Goal: Task Accomplishment & Management: Use online tool/utility

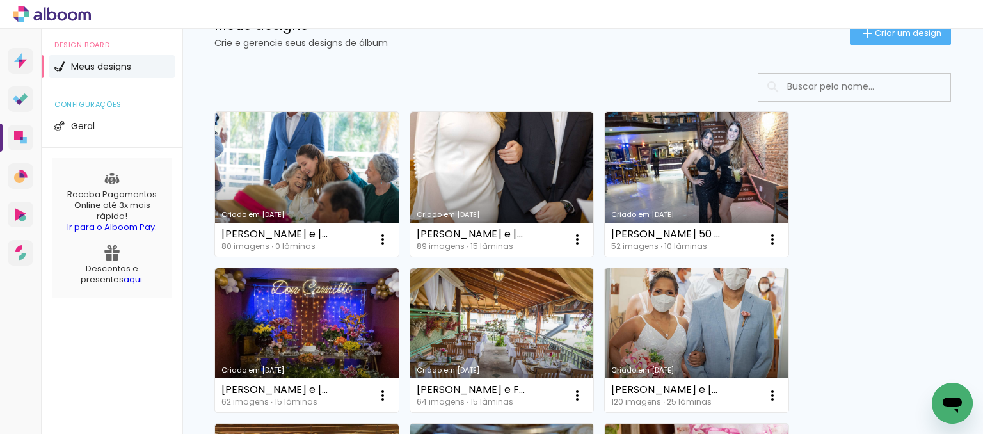
scroll to position [49, 0]
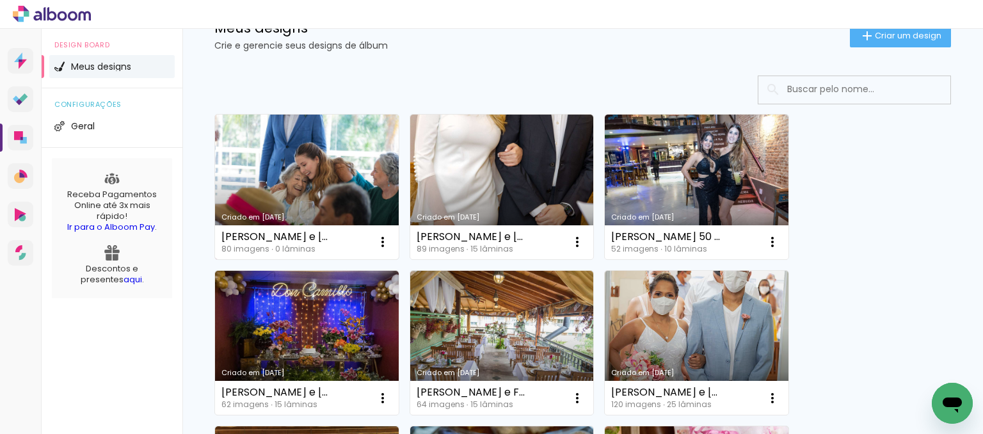
click at [290, 180] on link "Criado em [DATE]" at bounding box center [307, 187] width 184 height 145
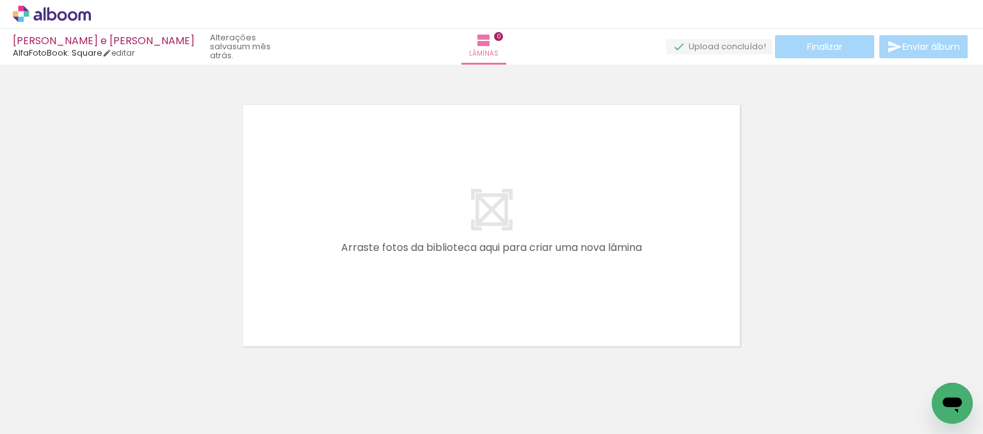
click at [523, 200] on quentale-layouter at bounding box center [491, 226] width 503 height 248
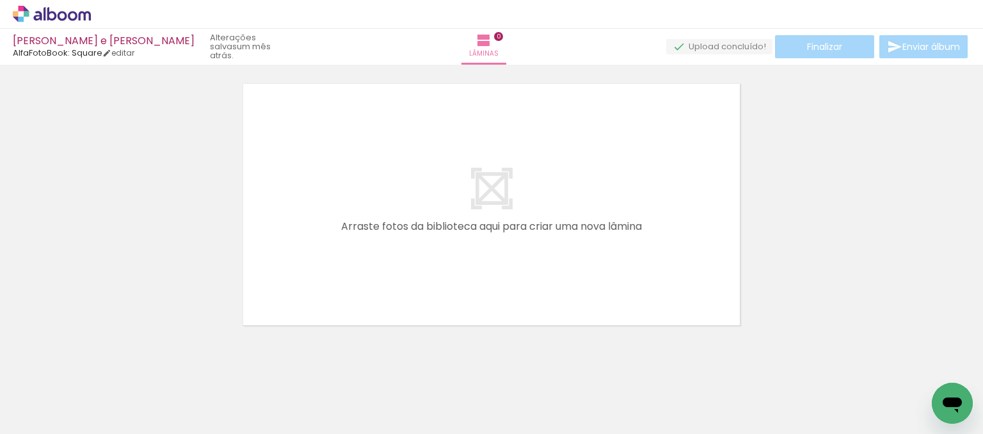
scroll to position [40, 0]
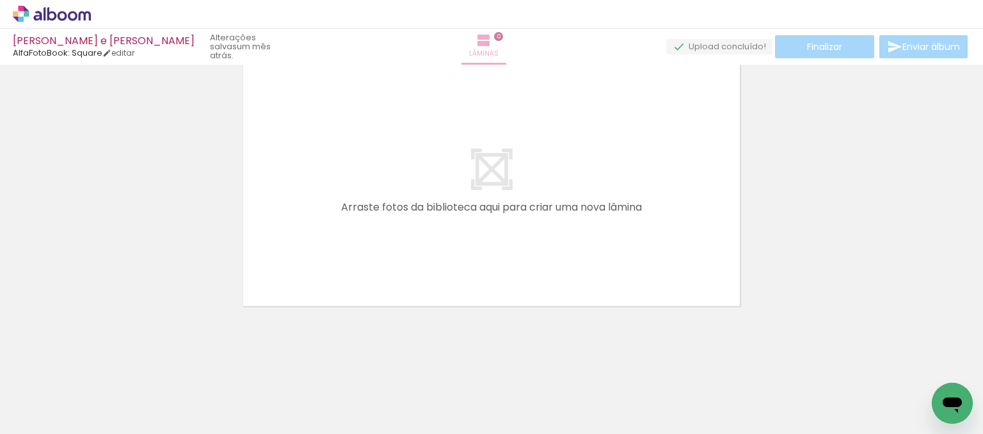
click at [491, 42] on iron-icon at bounding box center [483, 40] width 15 height 15
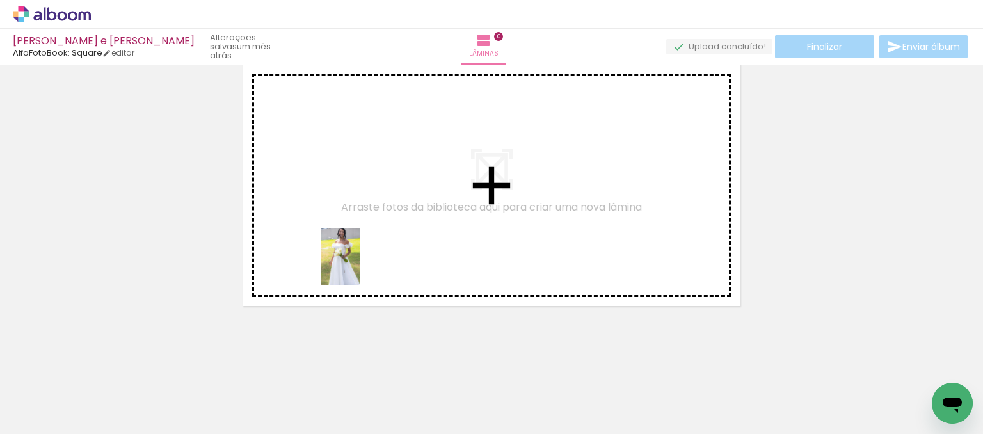
drag, startPoint x: 276, startPoint y: 384, endPoint x: 363, endPoint y: 259, distance: 152.3
click at [363, 259] on quentale-workspace at bounding box center [491, 217] width 983 height 434
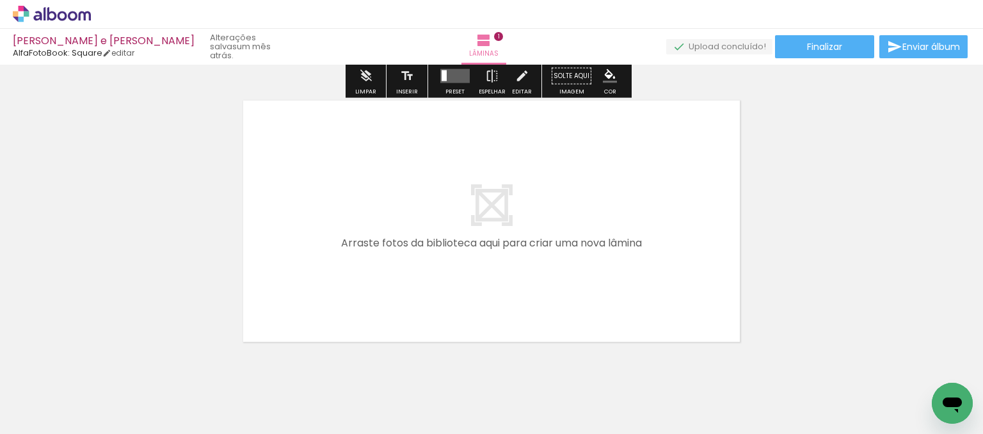
scroll to position [320, 0]
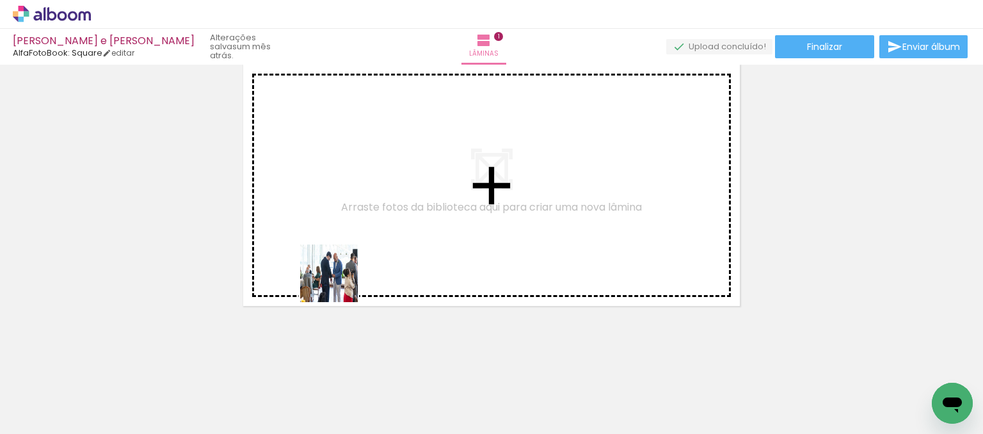
drag, startPoint x: 243, startPoint y: 347, endPoint x: 363, endPoint y: 267, distance: 144.8
click at [363, 267] on quentale-workspace at bounding box center [491, 217] width 983 height 434
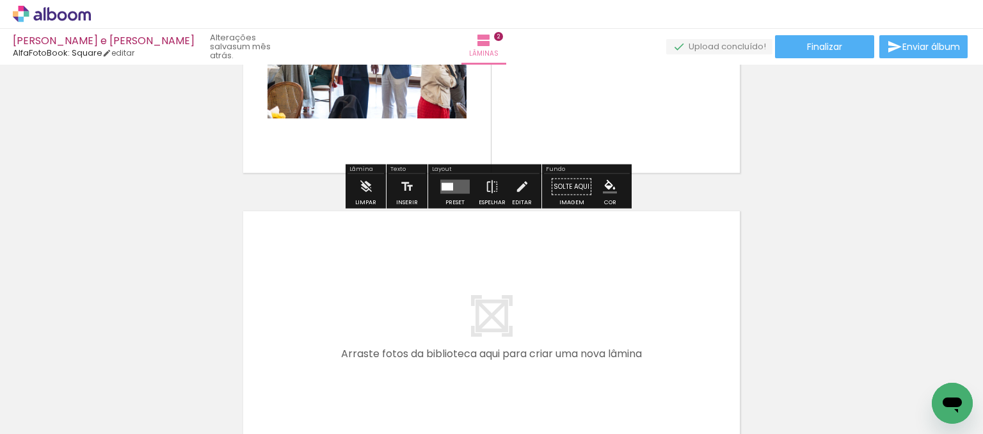
scroll to position [487, 0]
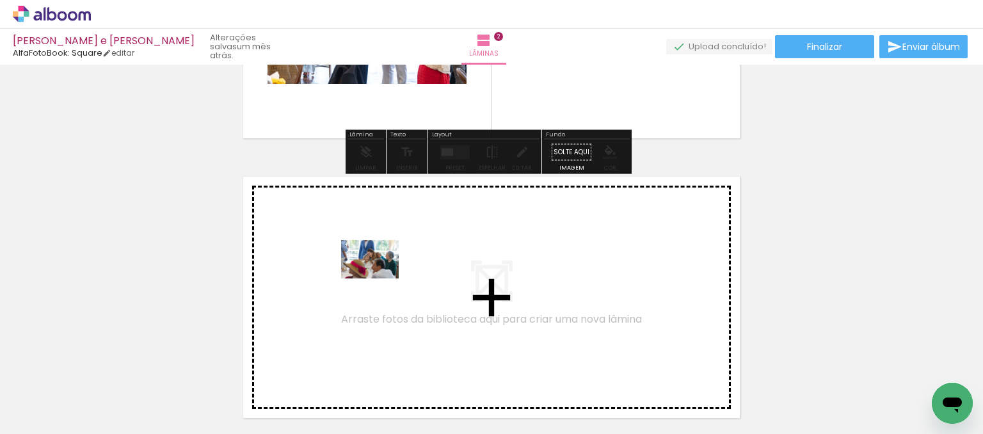
drag, startPoint x: 119, startPoint y: 400, endPoint x: 379, endPoint y: 278, distance: 287.4
click at [379, 278] on quentale-workspace at bounding box center [491, 217] width 983 height 434
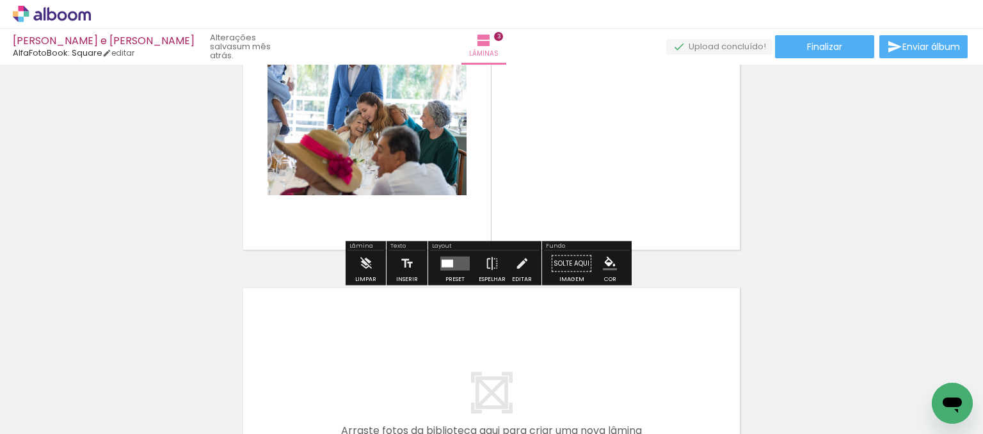
scroll to position [704, 0]
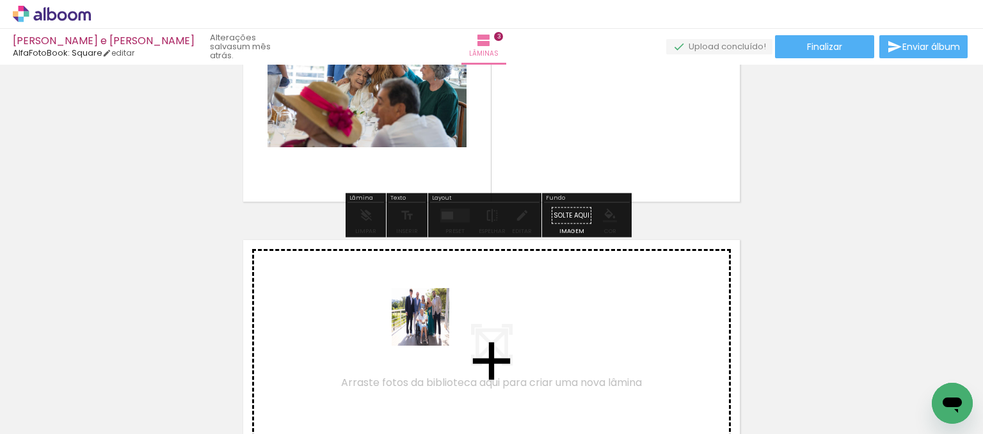
drag, startPoint x: 417, startPoint y: 397, endPoint x: 430, endPoint y: 321, distance: 77.2
click at [430, 321] on quentale-workspace at bounding box center [491, 217] width 983 height 434
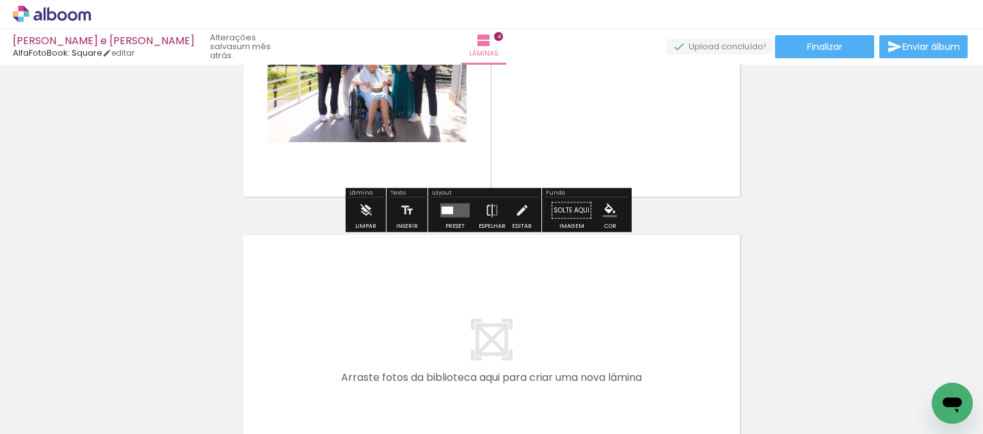
scroll to position [1047, 0]
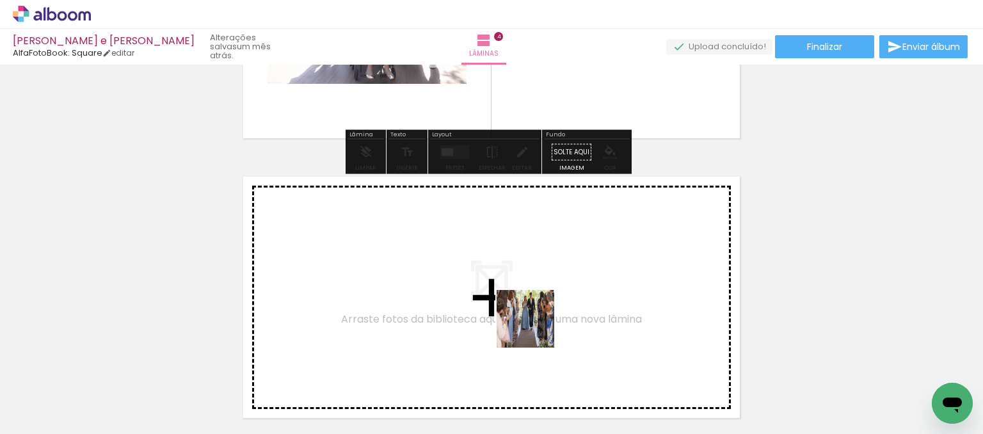
drag, startPoint x: 563, startPoint y: 402, endPoint x: 527, endPoint y: 313, distance: 95.9
click at [527, 313] on quentale-workspace at bounding box center [491, 217] width 983 height 434
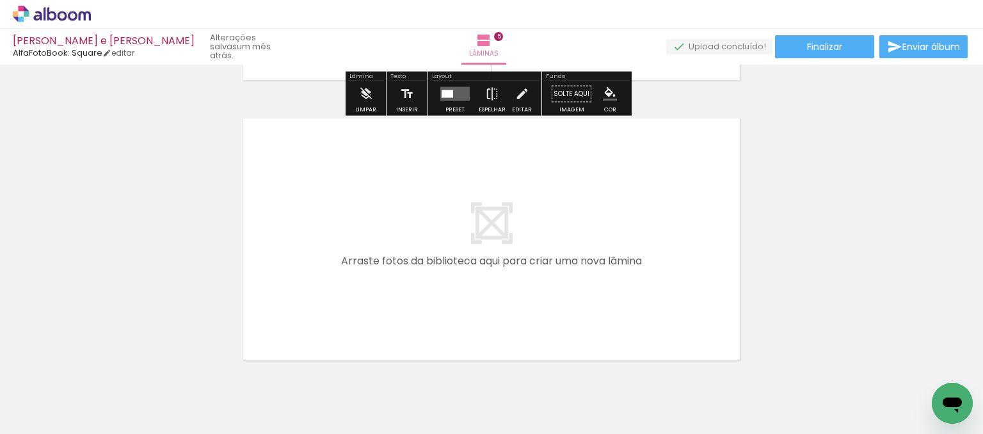
scroll to position [1390, 0]
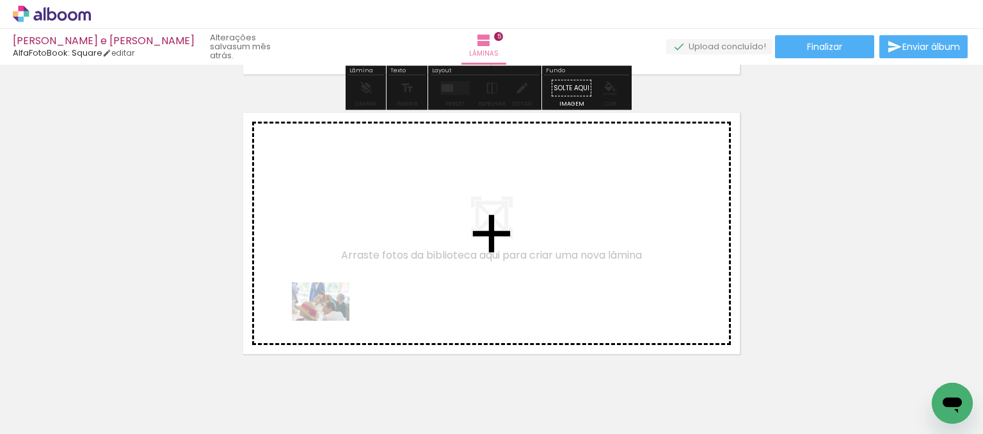
drag, startPoint x: 123, startPoint y: 392, endPoint x: 333, endPoint y: 318, distance: 222.6
click at [333, 318] on quentale-workspace at bounding box center [491, 217] width 983 height 434
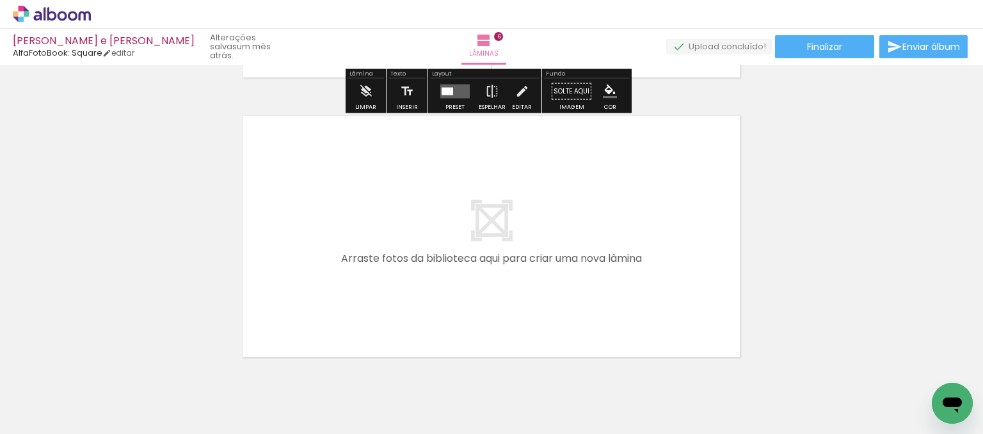
scroll to position [1670, 0]
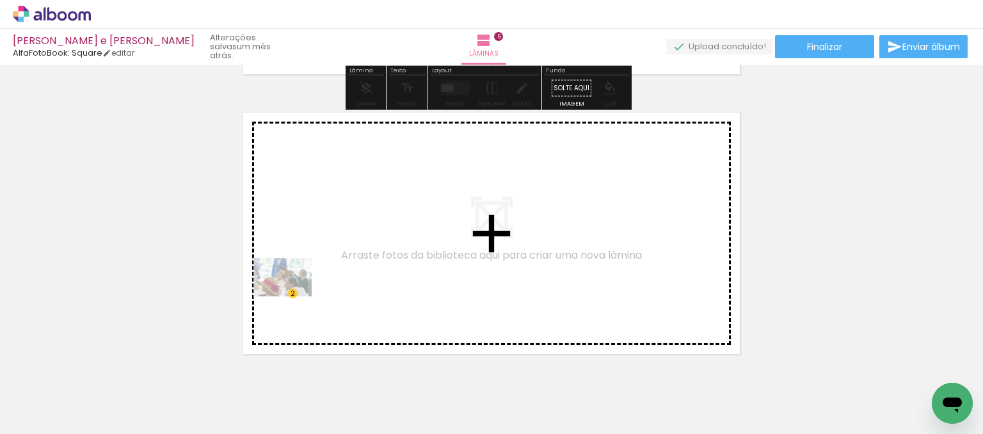
drag, startPoint x: 148, startPoint y: 395, endPoint x: 292, endPoint y: 296, distance: 174.4
click at [292, 296] on quentale-workspace at bounding box center [491, 217] width 983 height 434
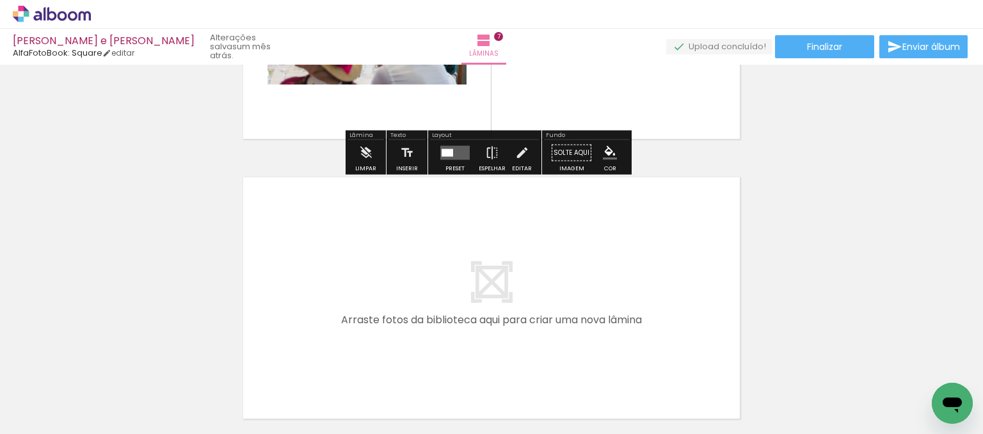
scroll to position [1886, 0]
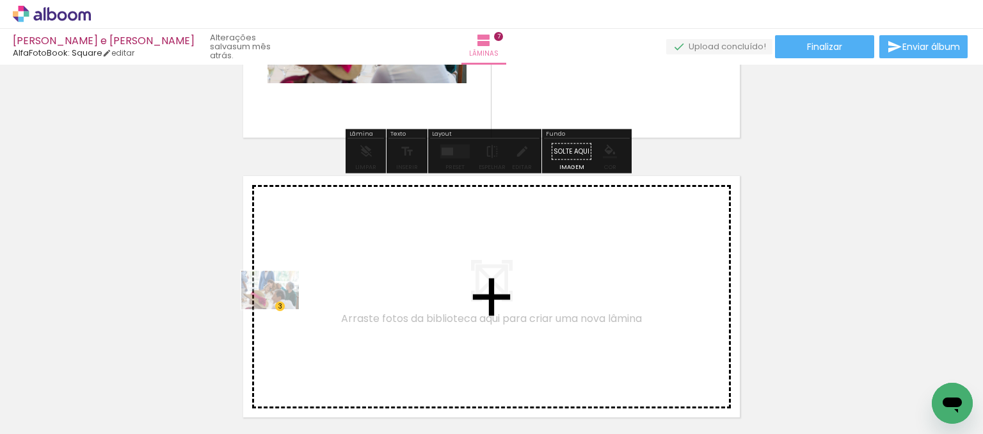
drag, startPoint x: 146, startPoint y: 392, endPoint x: 288, endPoint y: 303, distance: 167.9
click at [288, 303] on quentale-workspace at bounding box center [491, 217] width 983 height 434
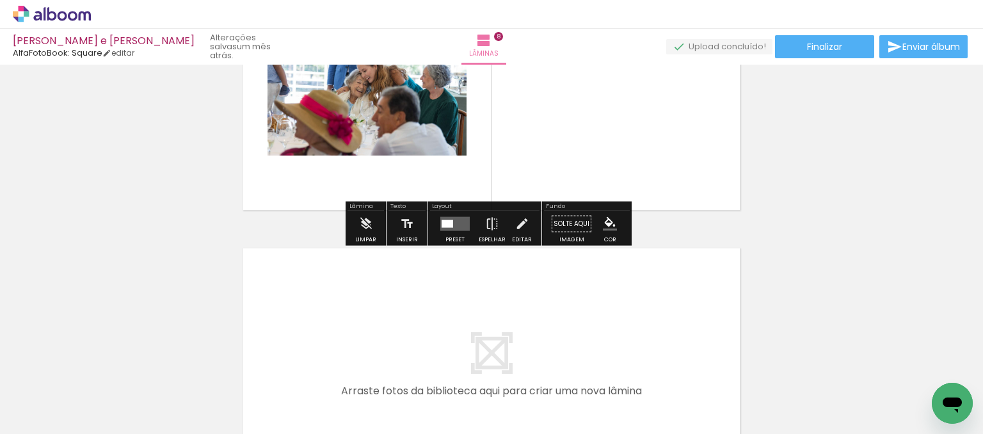
scroll to position [2101, 0]
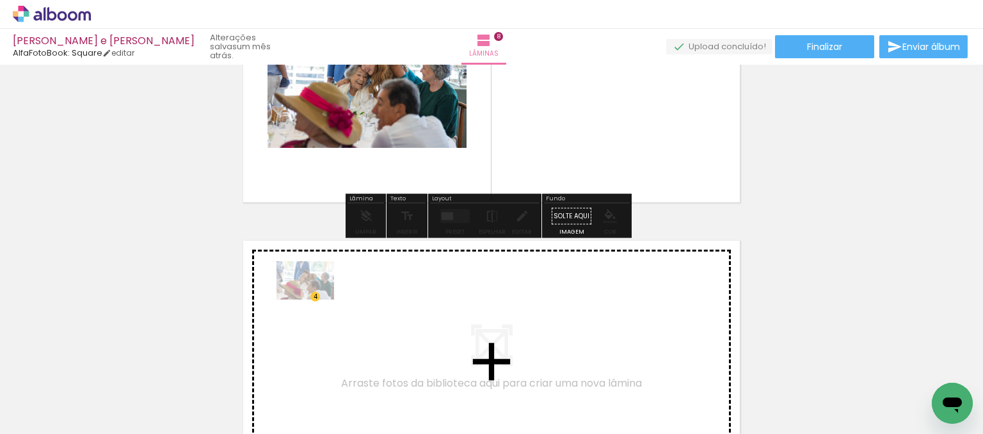
drag, startPoint x: 133, startPoint y: 402, endPoint x: 315, endPoint y: 299, distance: 208.9
click at [315, 299] on quentale-workspace at bounding box center [491, 217] width 983 height 434
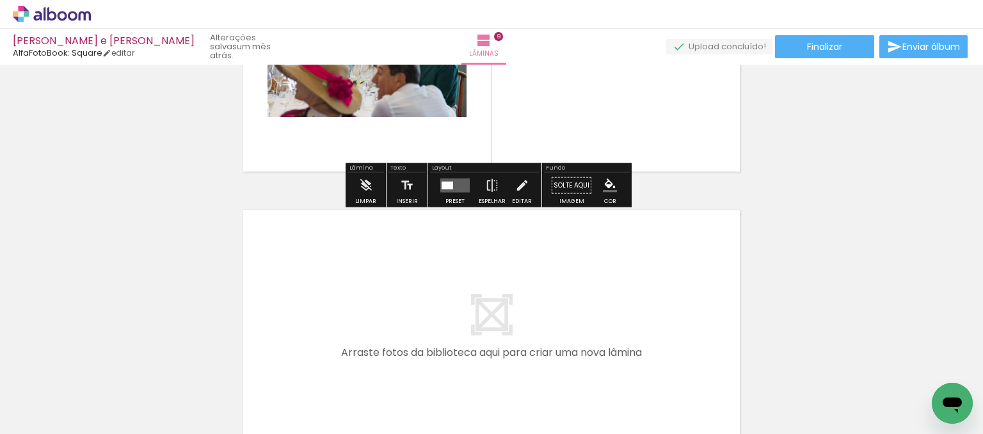
scroll to position [2444, 0]
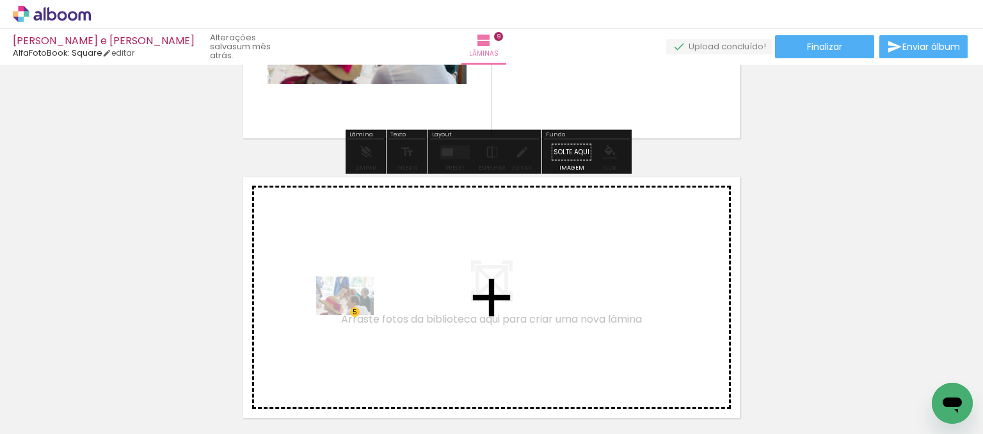
drag, startPoint x: 145, startPoint y: 398, endPoint x: 354, endPoint y: 313, distance: 226.2
click at [354, 313] on quentale-workspace at bounding box center [491, 217] width 983 height 434
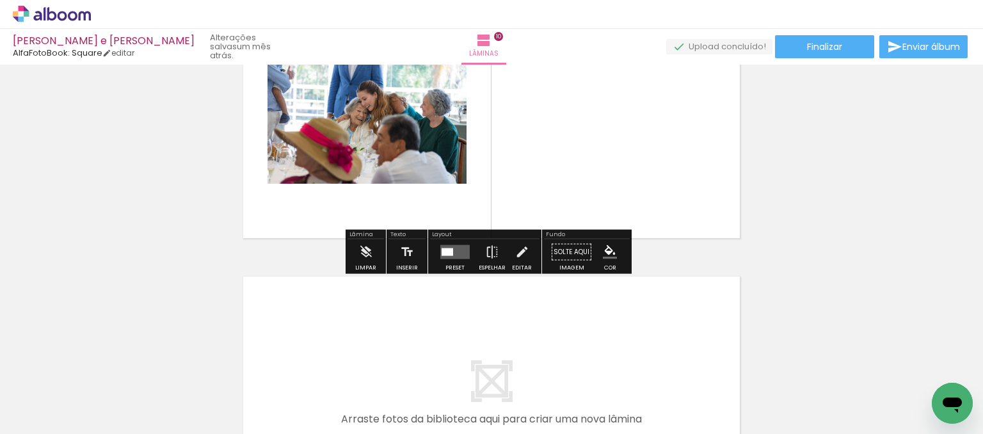
scroll to position [2660, 0]
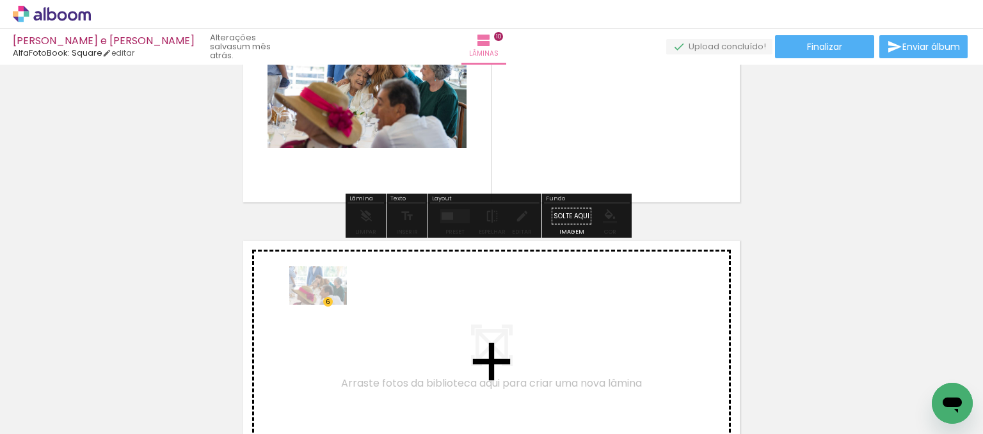
drag, startPoint x: 142, startPoint y: 392, endPoint x: 328, endPoint y: 305, distance: 205.2
click at [328, 305] on quentale-workspace at bounding box center [491, 217] width 983 height 434
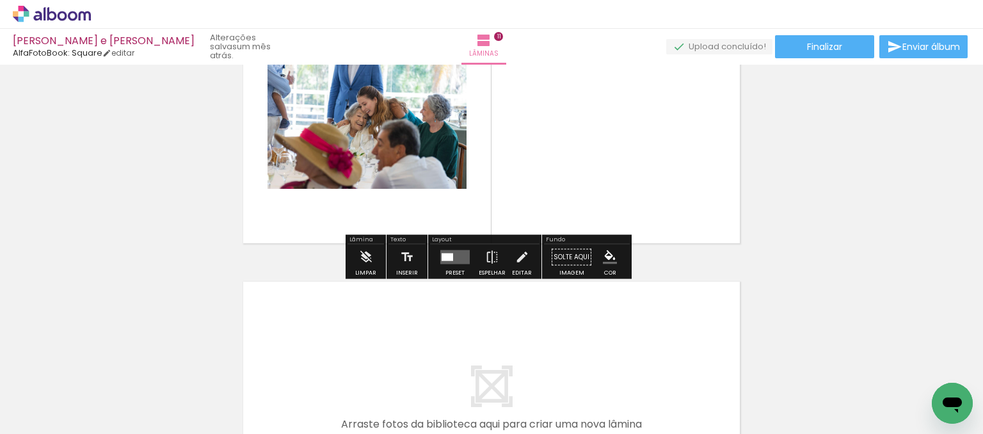
scroll to position [3004, 0]
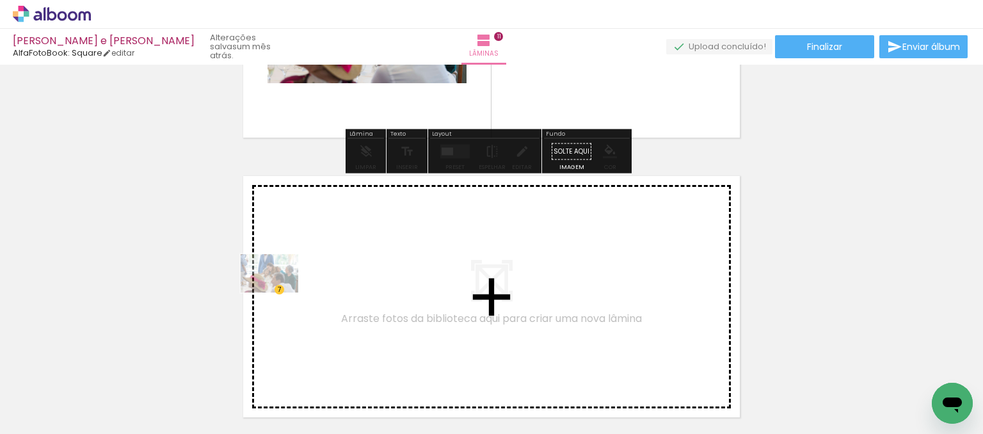
drag, startPoint x: 143, startPoint y: 401, endPoint x: 283, endPoint y: 291, distance: 178.2
click at [283, 291] on quentale-workspace at bounding box center [491, 217] width 983 height 434
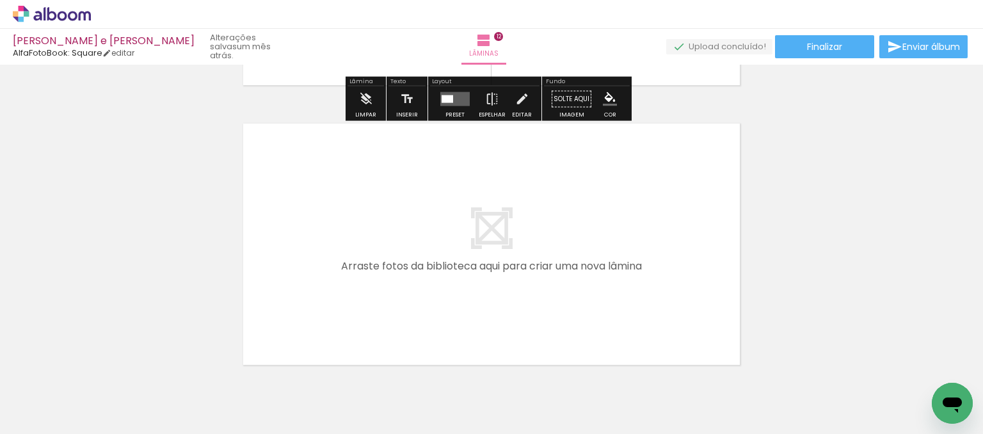
scroll to position [3347, 0]
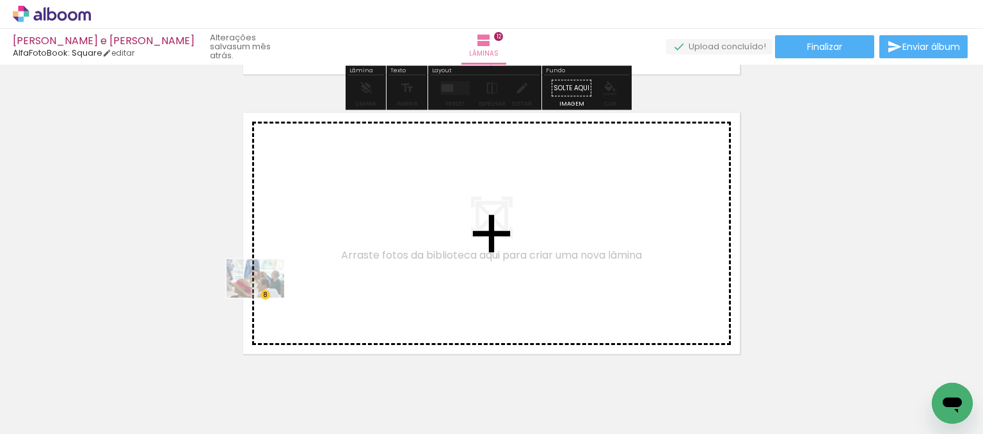
drag, startPoint x: 131, startPoint y: 397, endPoint x: 276, endPoint y: 288, distance: 181.8
click at [276, 288] on quentale-workspace at bounding box center [491, 217] width 983 height 434
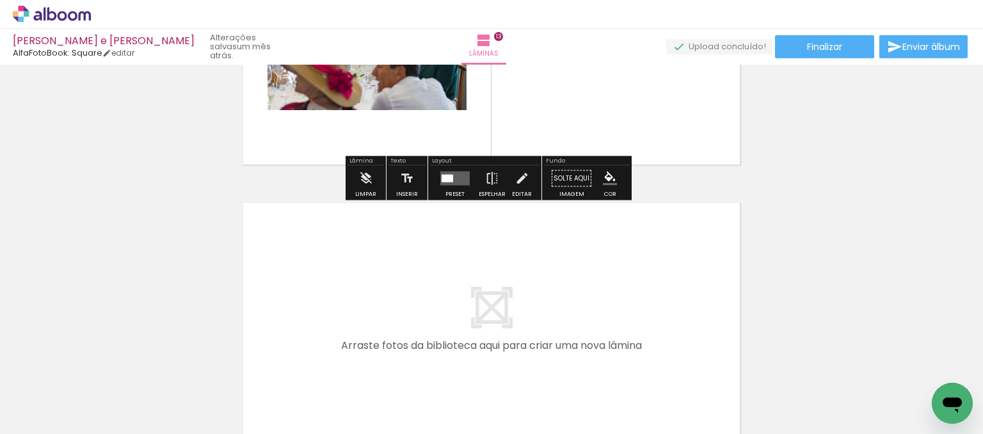
scroll to position [3563, 0]
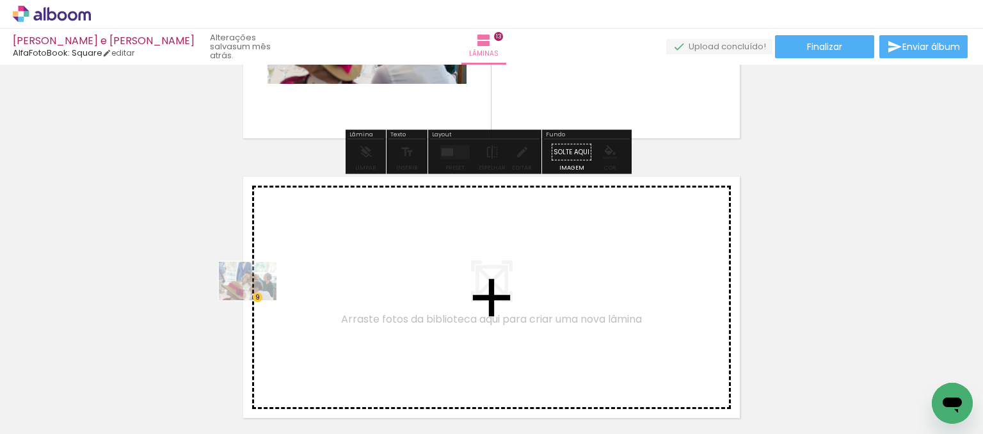
drag, startPoint x: 116, startPoint y: 393, endPoint x: 257, endPoint y: 300, distance: 168.9
click at [257, 300] on quentale-workspace at bounding box center [491, 217] width 983 height 434
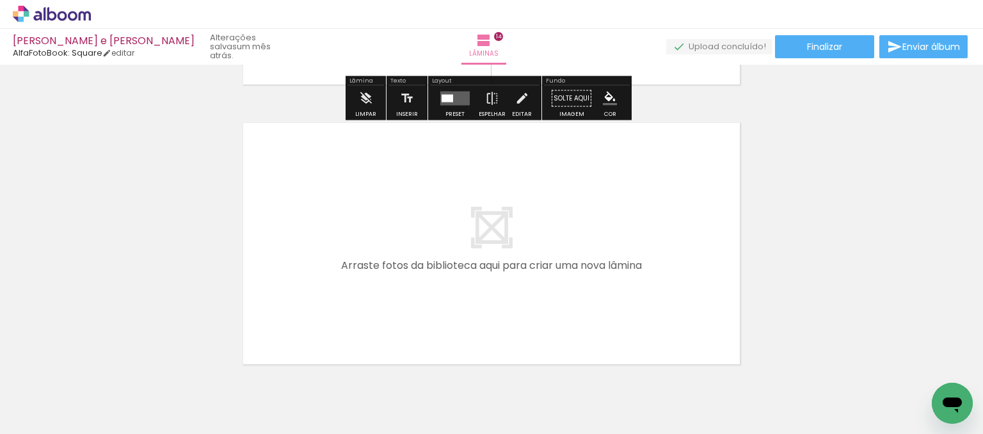
scroll to position [3906, 0]
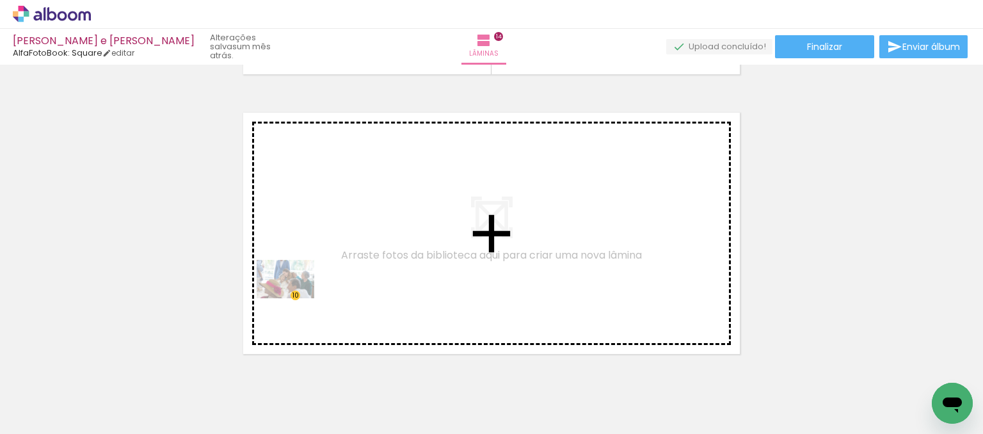
drag, startPoint x: 129, startPoint y: 393, endPoint x: 295, endPoint y: 298, distance: 191.2
click at [295, 298] on quentale-workspace at bounding box center [491, 217] width 983 height 434
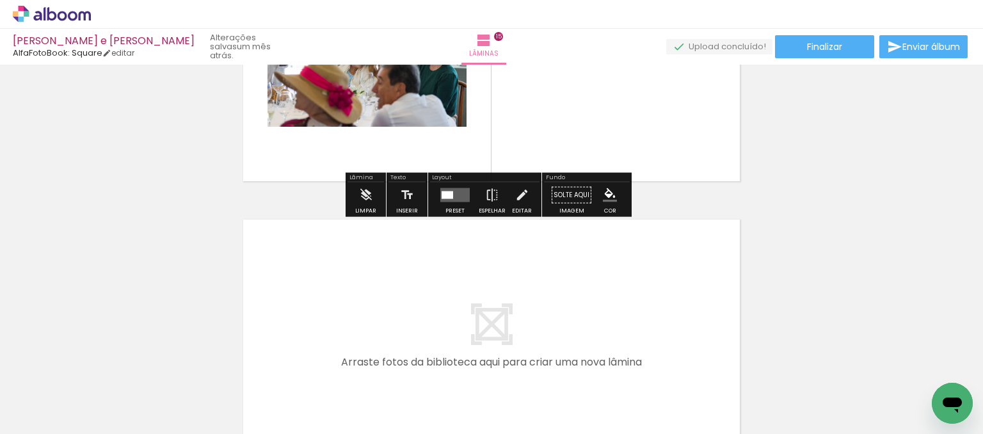
scroll to position [4123, 0]
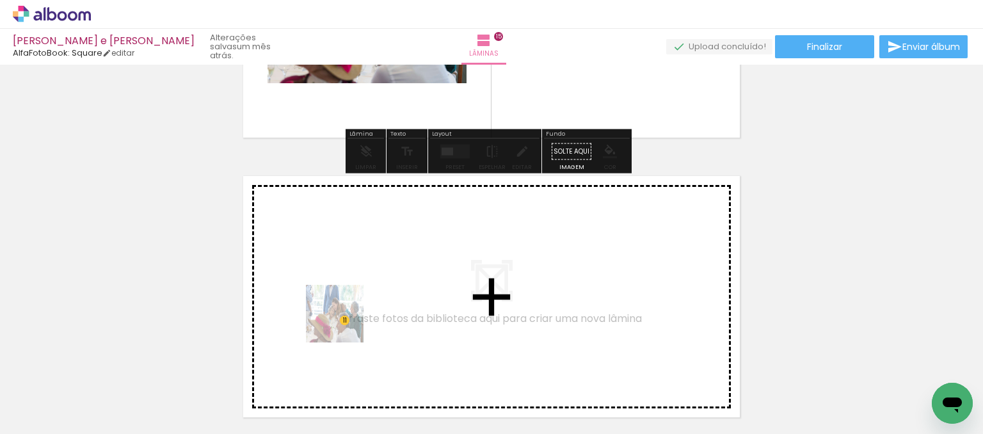
drag, startPoint x: 148, startPoint y: 390, endPoint x: 356, endPoint y: 317, distance: 219.9
click at [356, 317] on quentale-workspace at bounding box center [491, 217] width 983 height 434
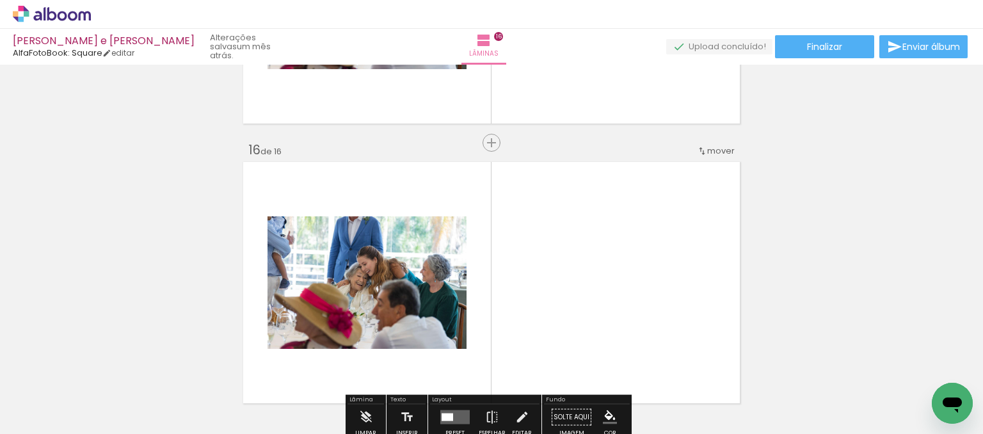
scroll to position [4082, 0]
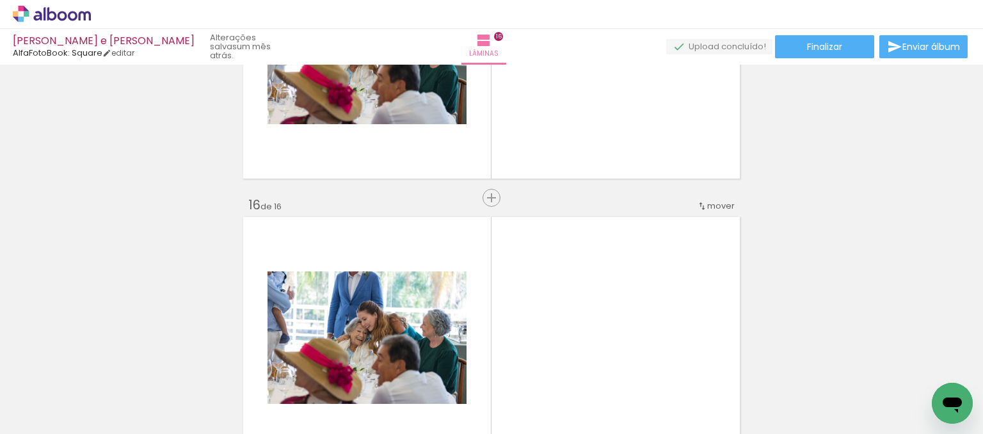
click at [509, 273] on quentale-layouter at bounding box center [491, 338] width 503 height 248
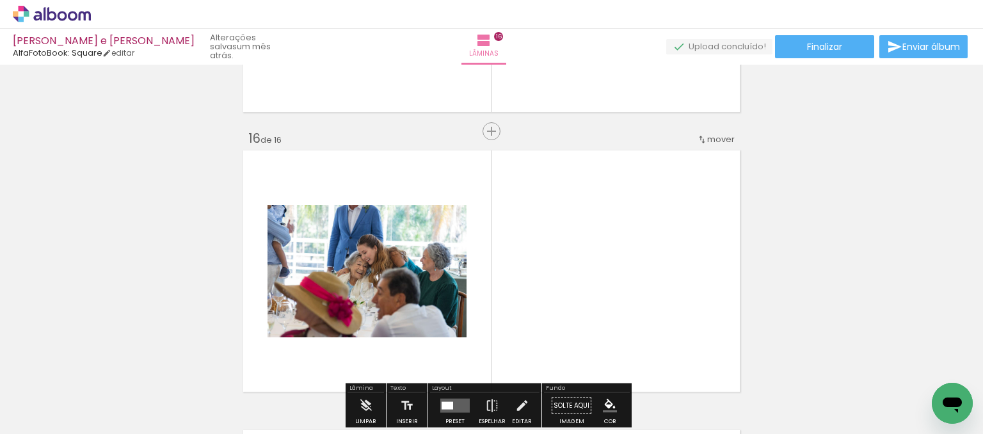
scroll to position [4146, 0]
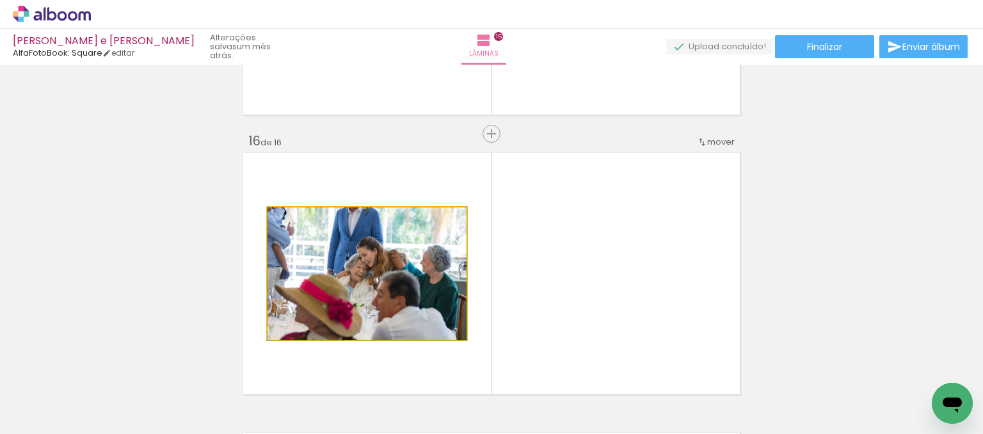
click at [425, 253] on quentale-photo at bounding box center [366, 273] width 199 height 132
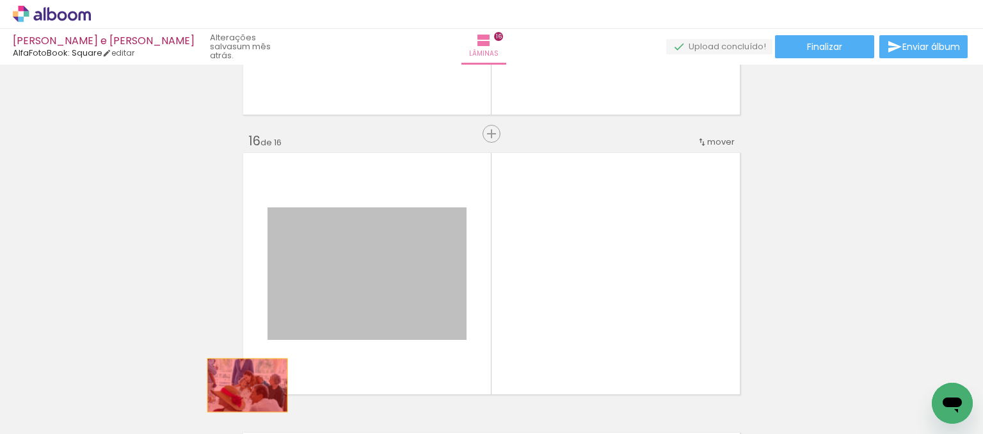
drag, startPoint x: 428, startPoint y: 255, endPoint x: 242, endPoint y: 384, distance: 226.5
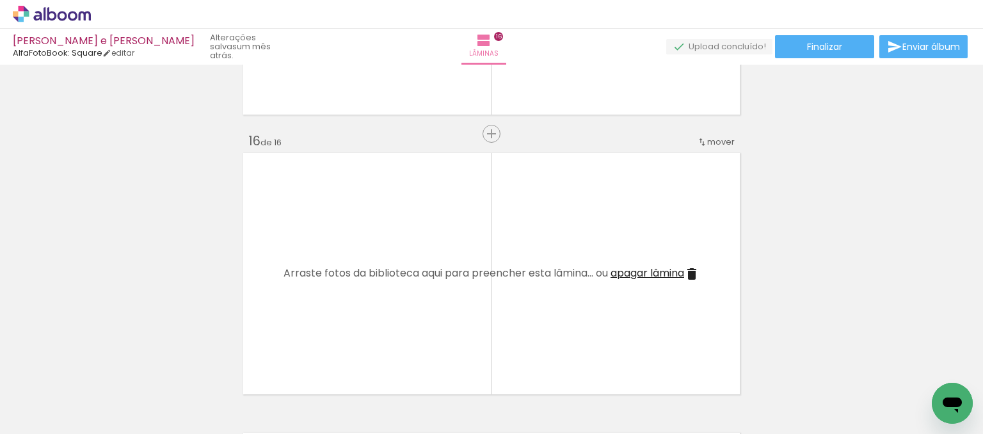
click at [626, 267] on span "apagar lâmina" at bounding box center [647, 272] width 74 height 15
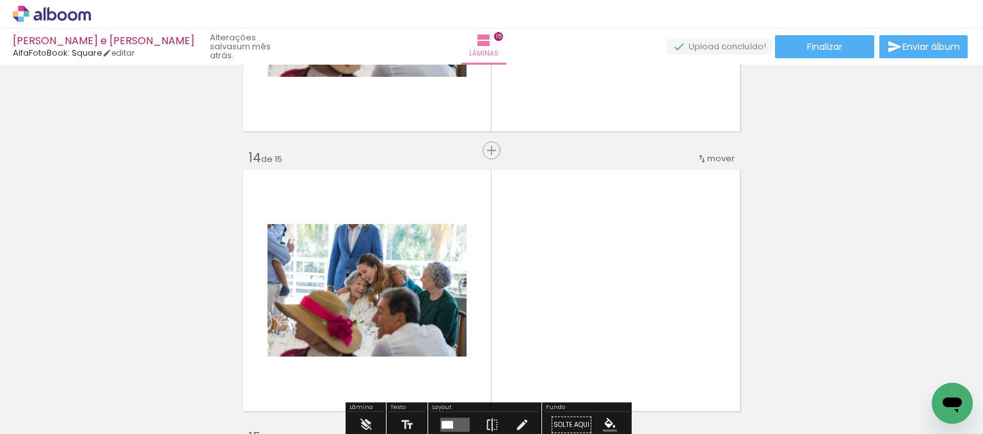
scroll to position [3762, 0]
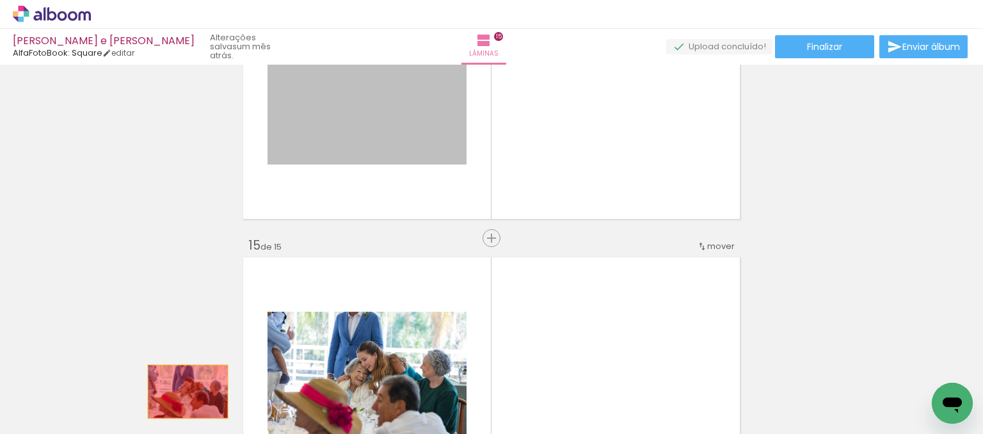
drag, startPoint x: 455, startPoint y: 120, endPoint x: 209, endPoint y: 277, distance: 291.8
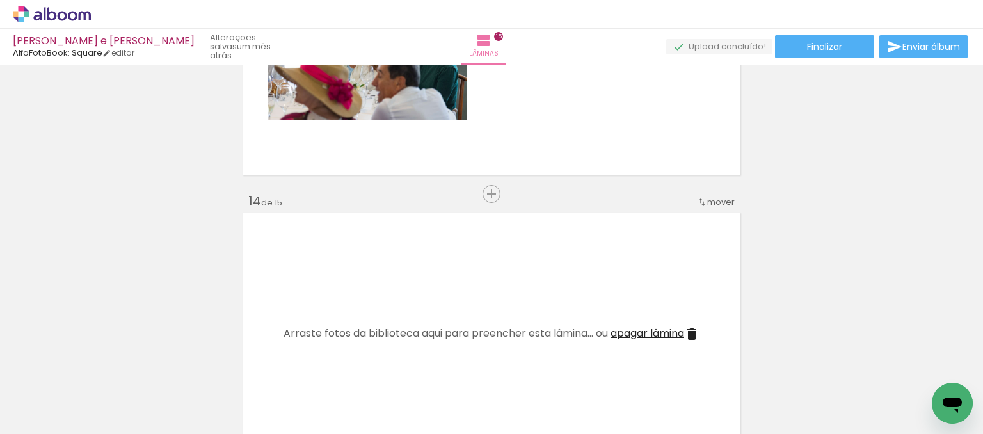
scroll to position [3506, 0]
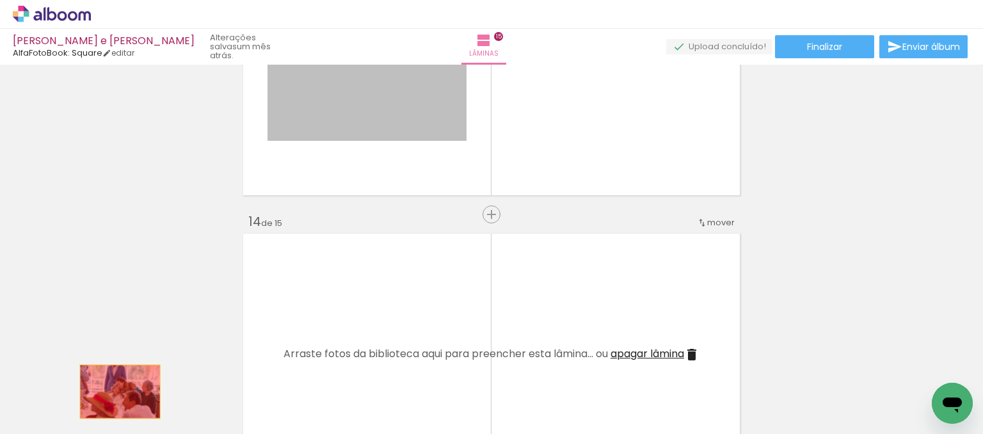
drag, startPoint x: 342, startPoint y: 104, endPoint x: 137, endPoint y: 364, distance: 331.1
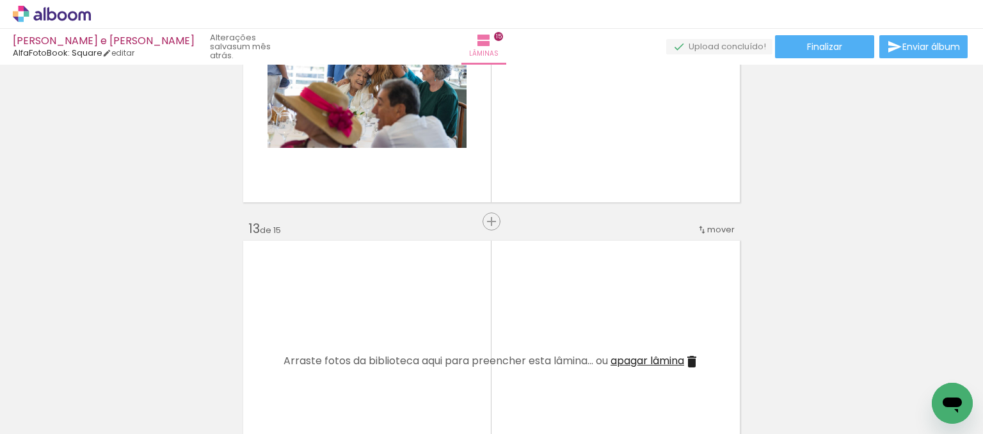
scroll to position [3186, 0]
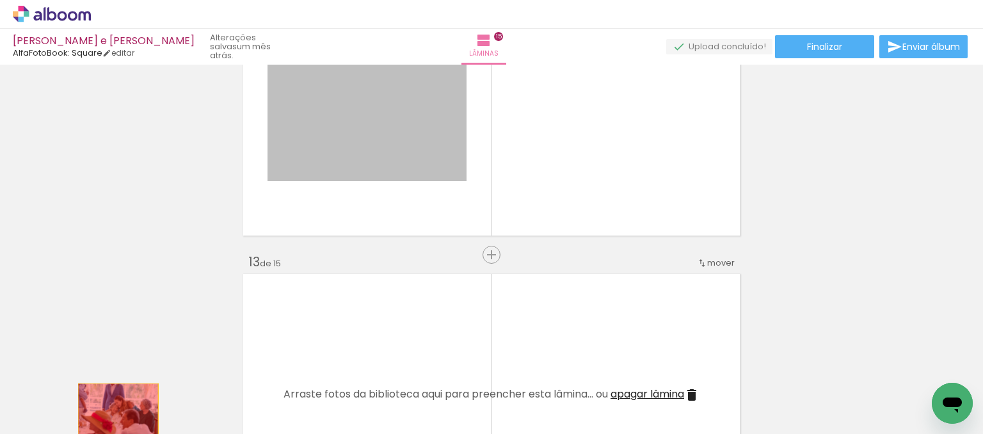
drag, startPoint x: 337, startPoint y: 143, endPoint x: 117, endPoint y: 393, distance: 333.2
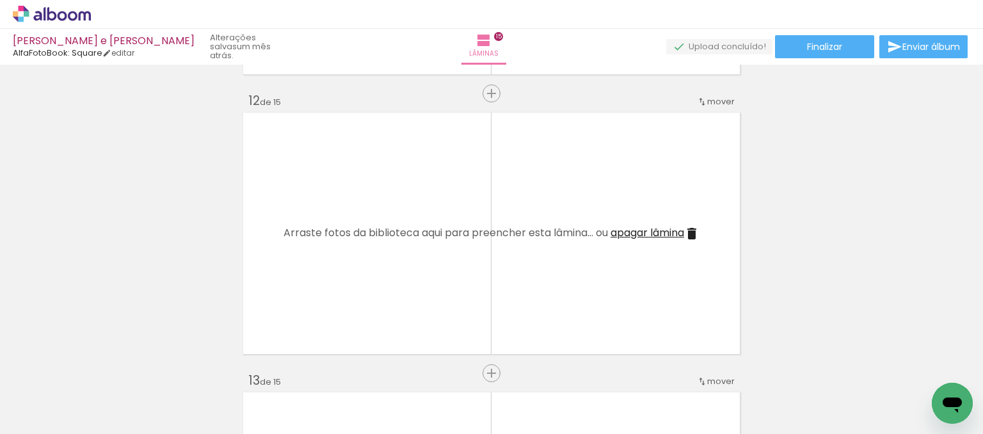
scroll to position [2866, 0]
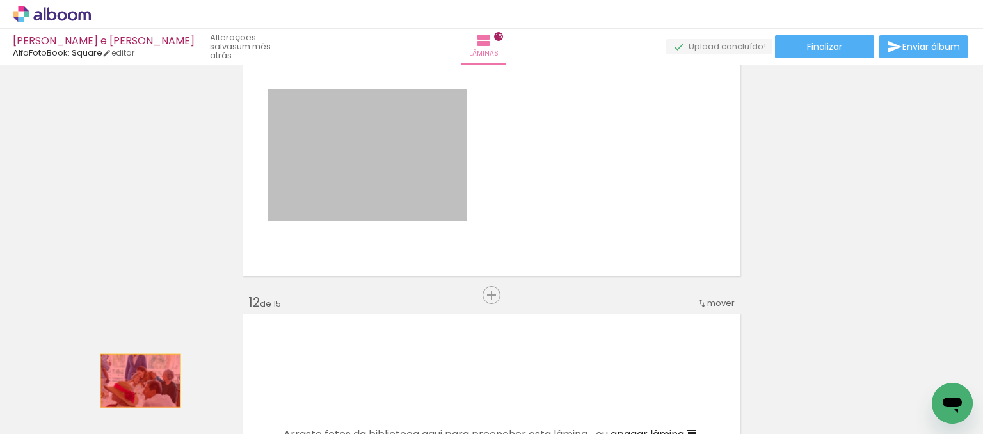
drag, startPoint x: 345, startPoint y: 187, endPoint x: 136, endPoint y: 380, distance: 284.8
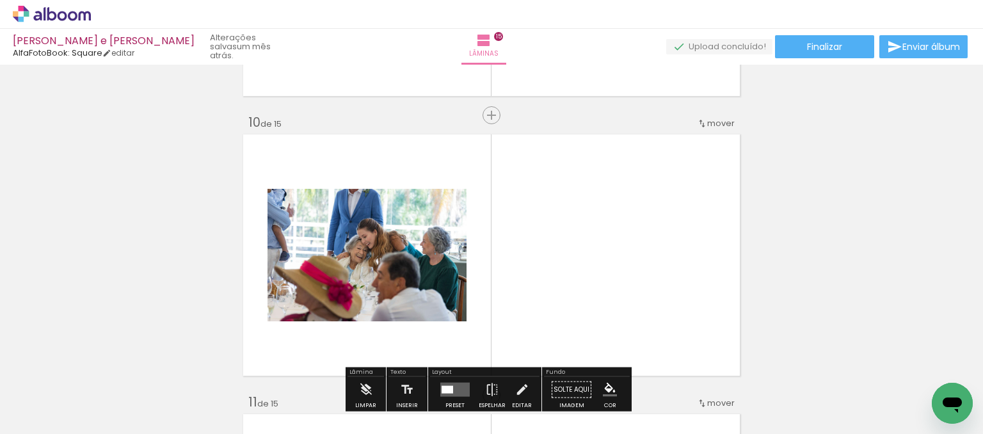
scroll to position [2482, 0]
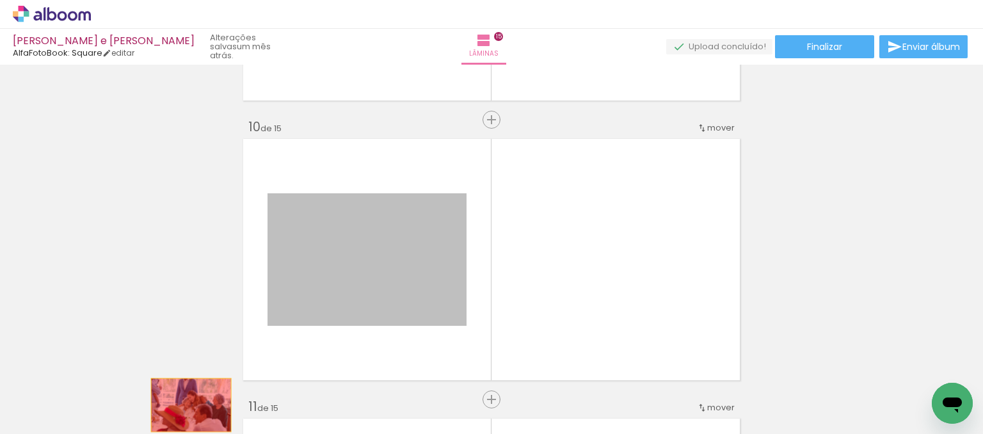
drag, startPoint x: 356, startPoint y: 262, endPoint x: 189, endPoint y: 383, distance: 206.0
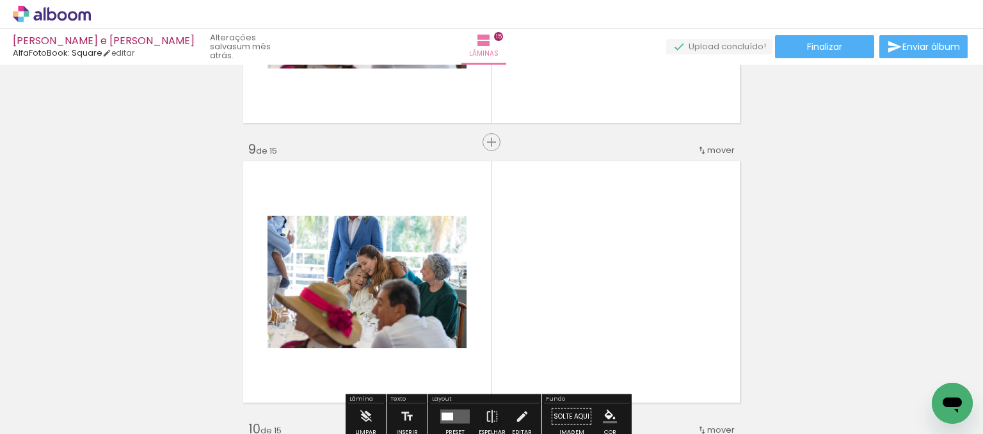
scroll to position [2162, 0]
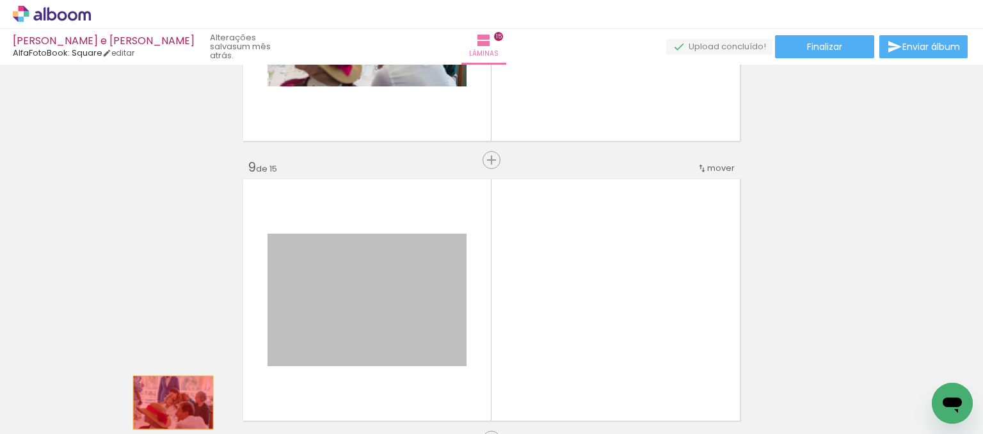
drag, startPoint x: 344, startPoint y: 289, endPoint x: 168, endPoint y: 402, distance: 208.7
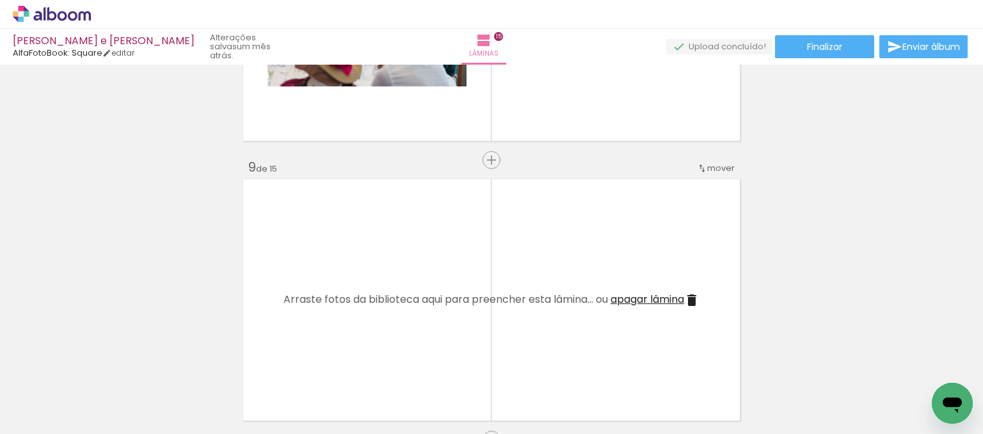
scroll to position [1842, 0]
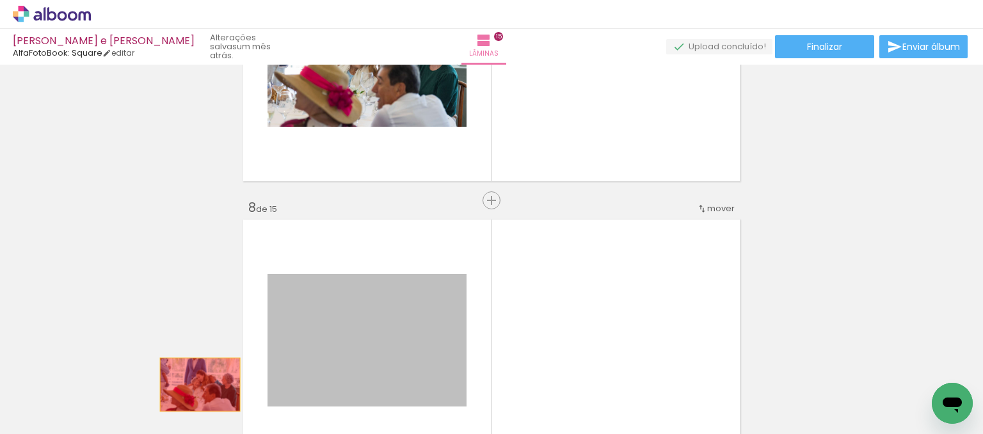
drag, startPoint x: 338, startPoint y: 331, endPoint x: 194, endPoint y: 384, distance: 152.8
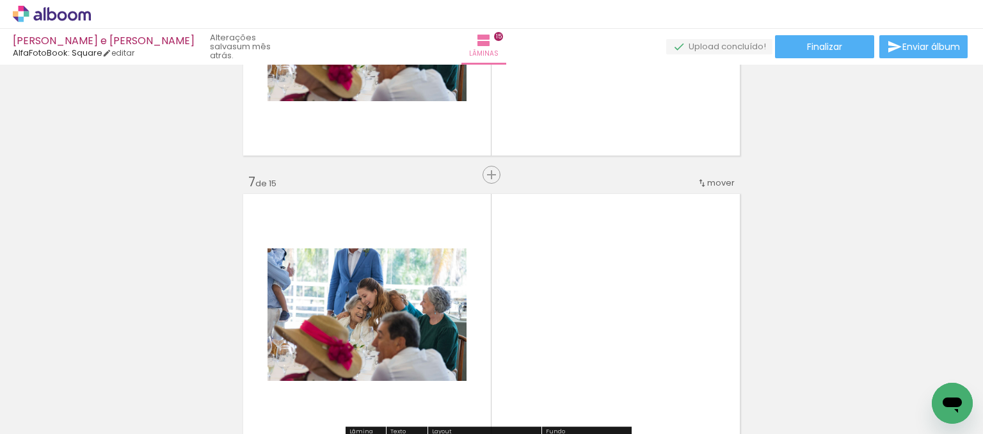
scroll to position [1587, 0]
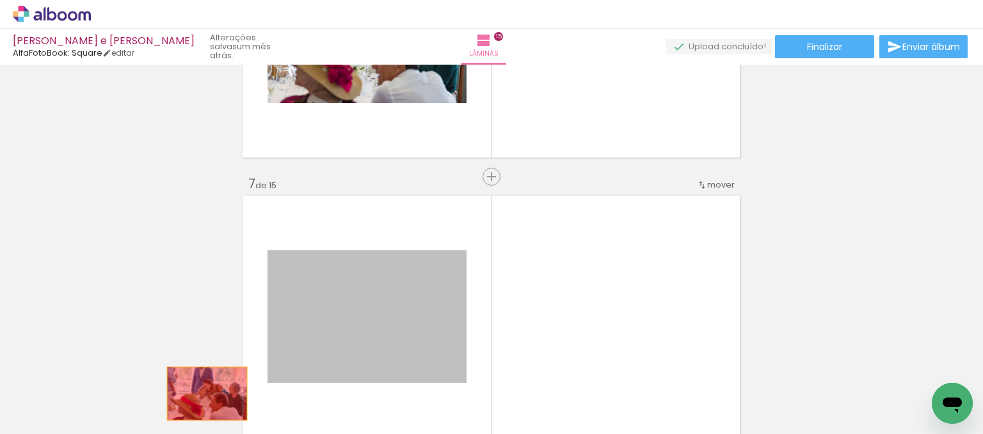
drag, startPoint x: 332, startPoint y: 309, endPoint x: 202, endPoint y: 393, distance: 155.4
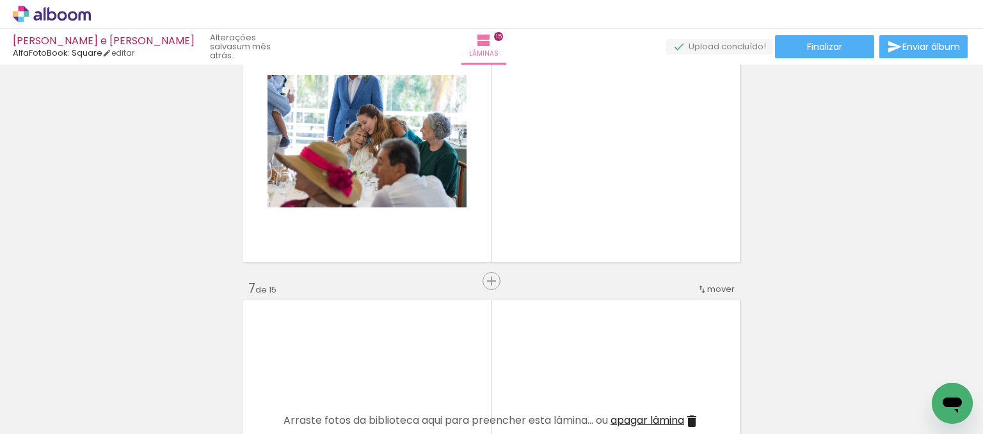
scroll to position [1331, 0]
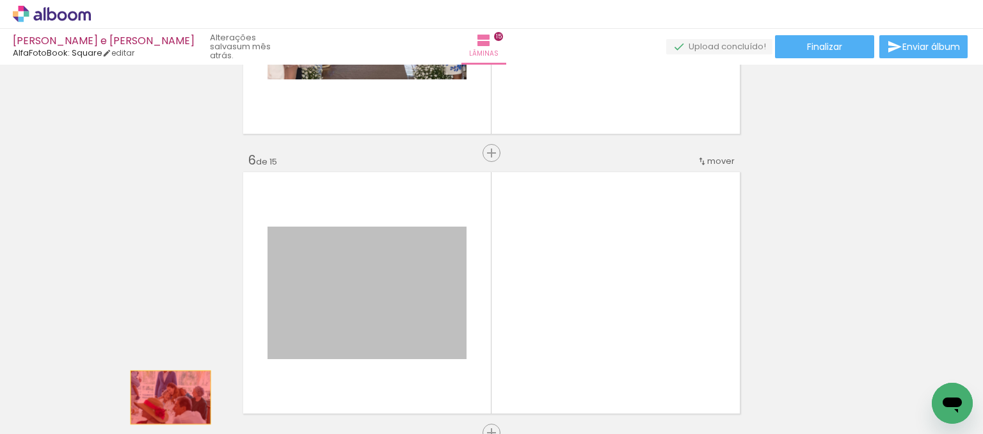
drag, startPoint x: 320, startPoint y: 297, endPoint x: 163, endPoint y: 391, distance: 182.5
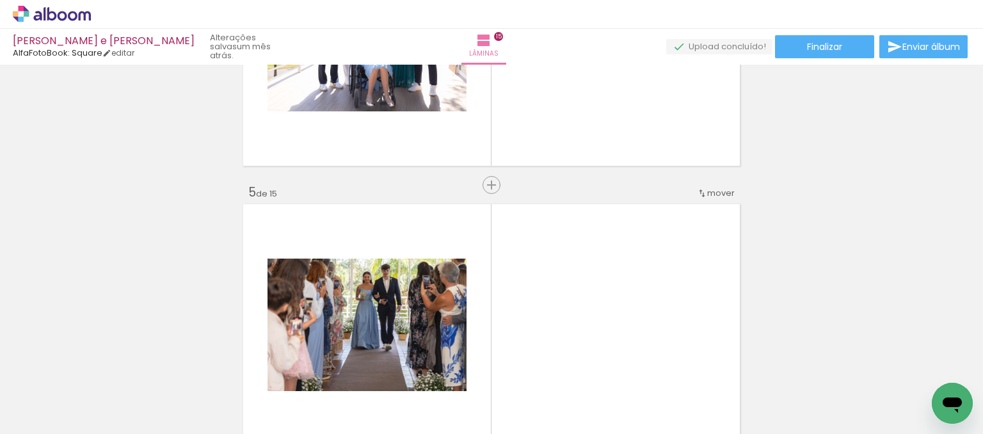
scroll to position [1011, 0]
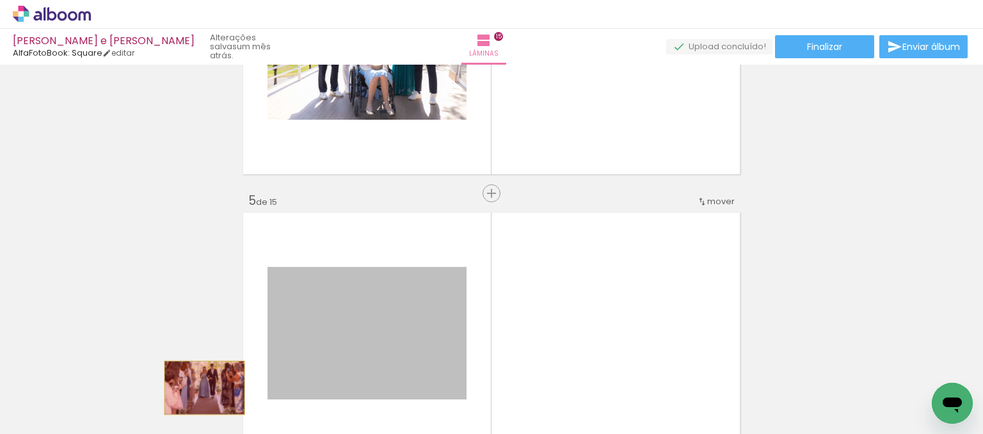
drag, startPoint x: 316, startPoint y: 318, endPoint x: 200, endPoint y: 387, distance: 135.4
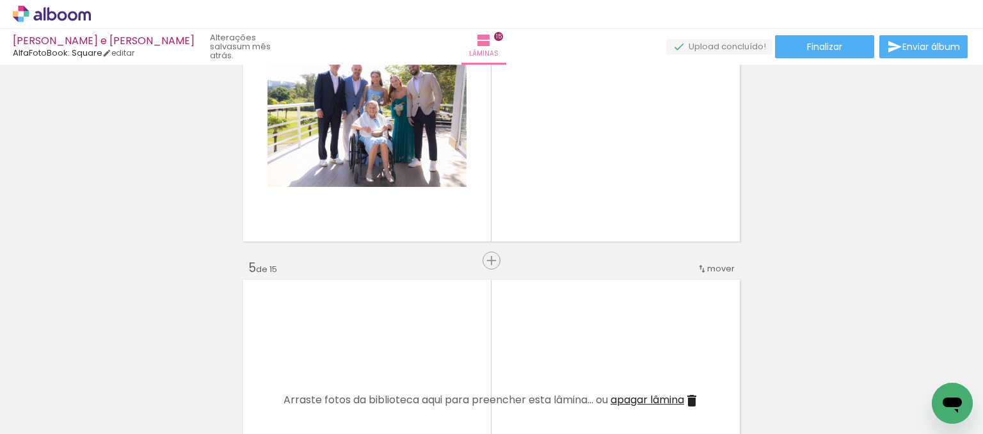
scroll to position [755, 0]
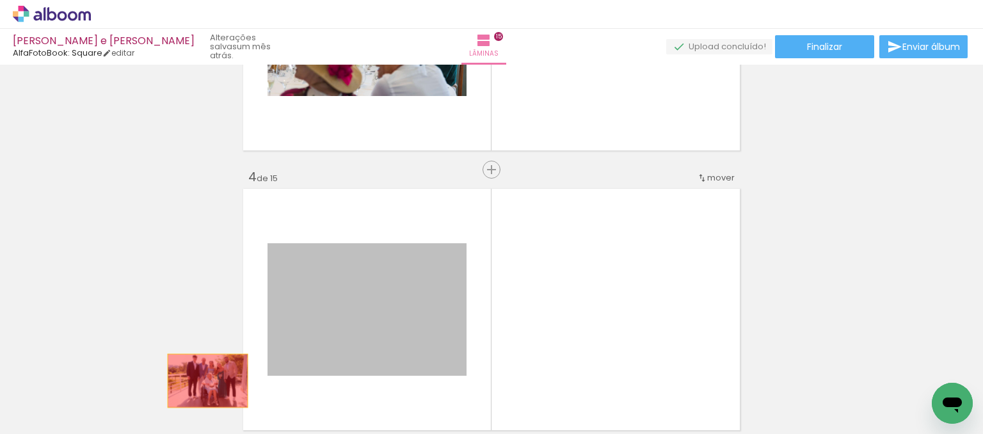
drag, startPoint x: 333, startPoint y: 306, endPoint x: 202, endPoint y: 379, distance: 150.4
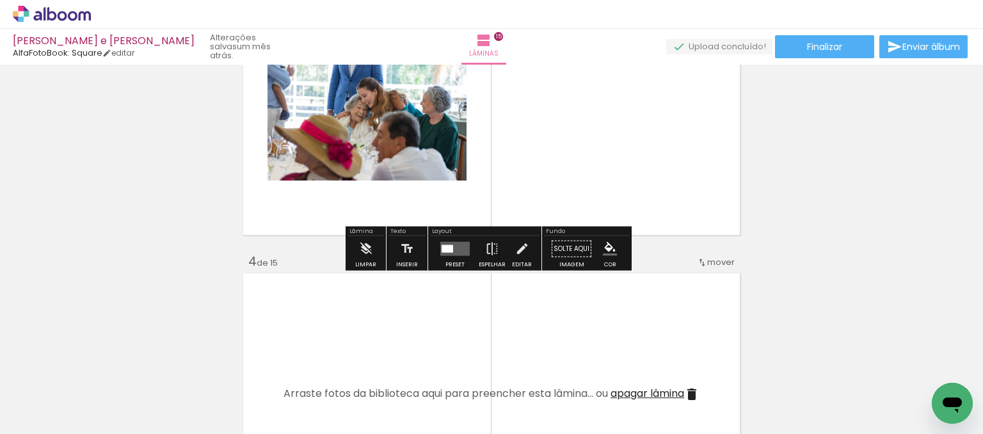
scroll to position [499, 0]
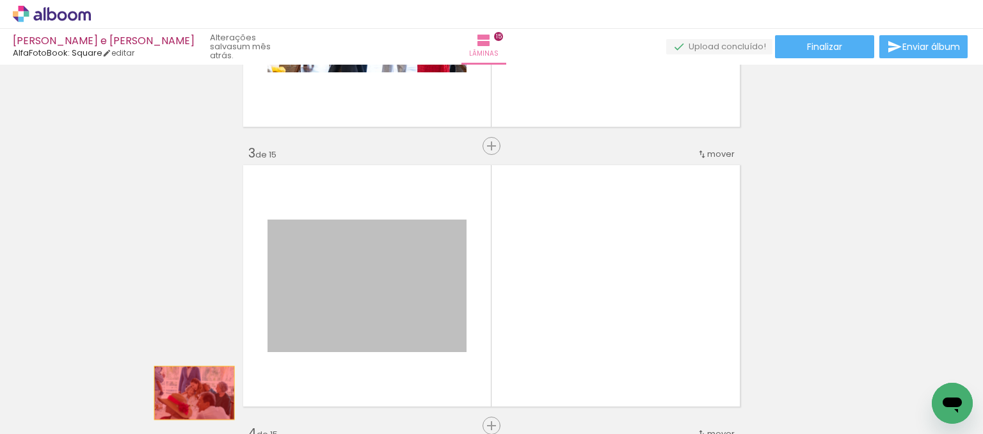
drag, startPoint x: 319, startPoint y: 315, endPoint x: 188, endPoint y: 392, distance: 152.0
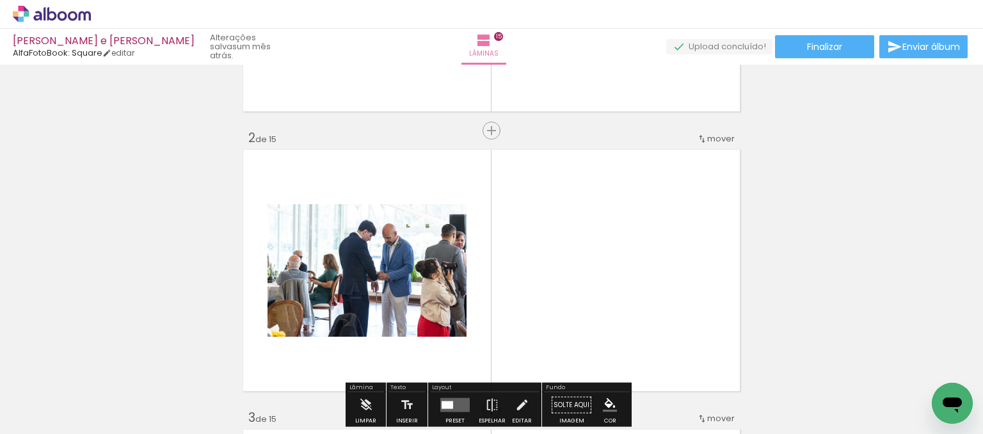
scroll to position [179, 0]
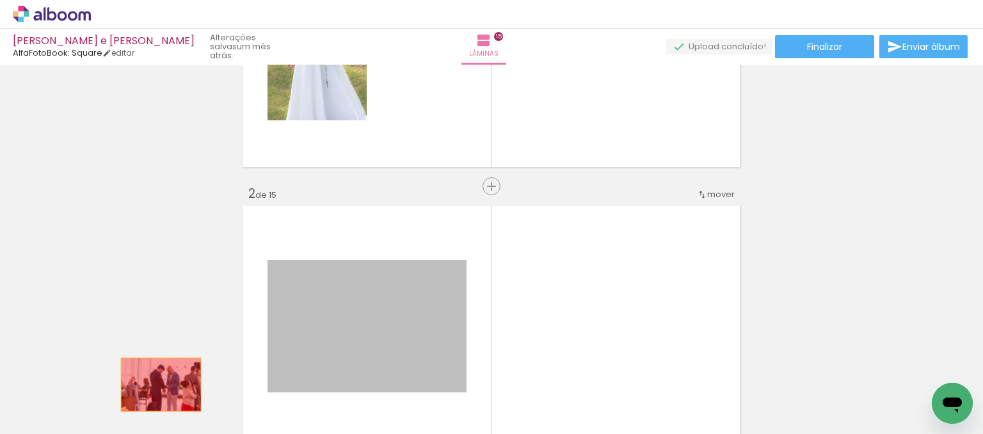
drag, startPoint x: 305, startPoint y: 312, endPoint x: 155, endPoint y: 384, distance: 165.7
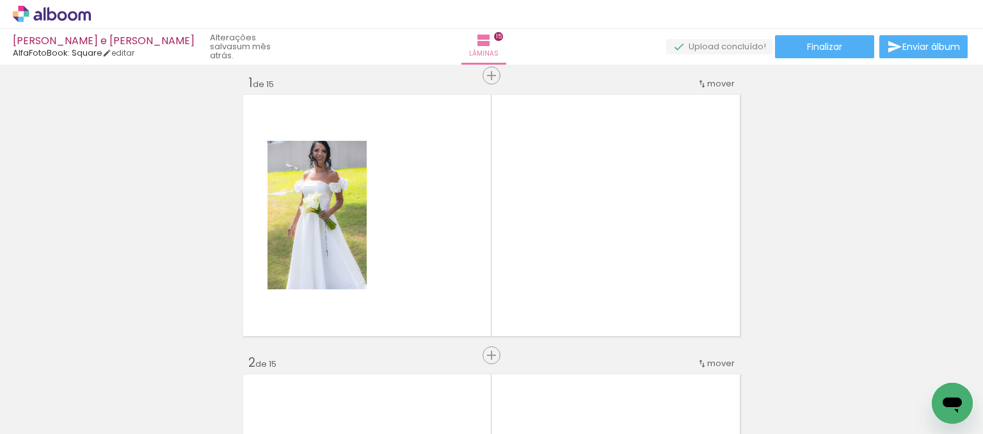
scroll to position [0, 0]
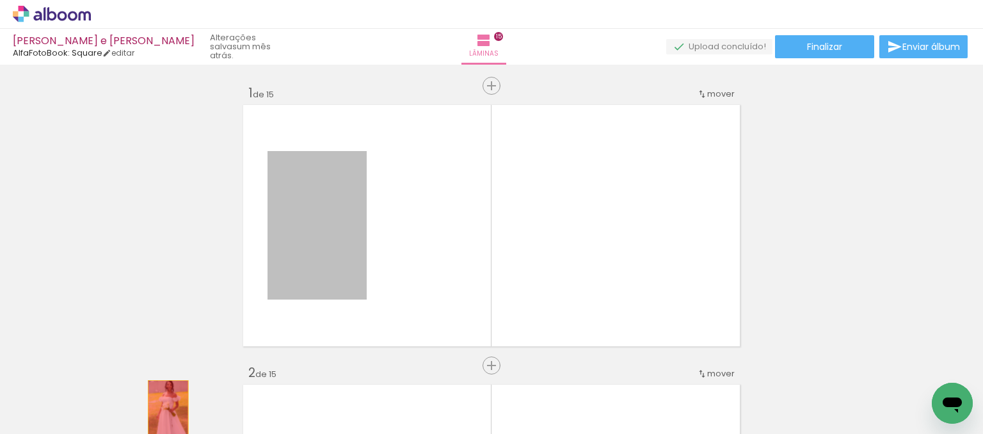
drag, startPoint x: 302, startPoint y: 258, endPoint x: 162, endPoint y: 410, distance: 206.0
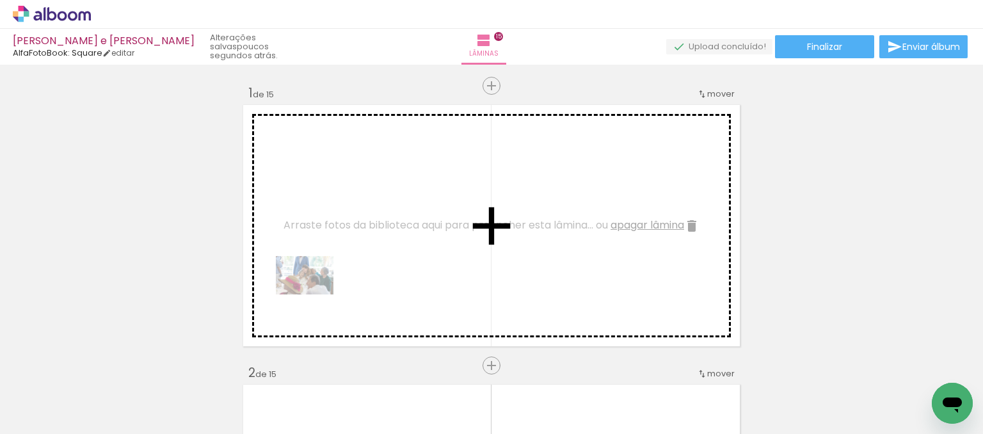
drag, startPoint x: 160, startPoint y: 404, endPoint x: 323, endPoint y: 287, distance: 200.4
click at [323, 287] on quentale-workspace at bounding box center [491, 217] width 983 height 434
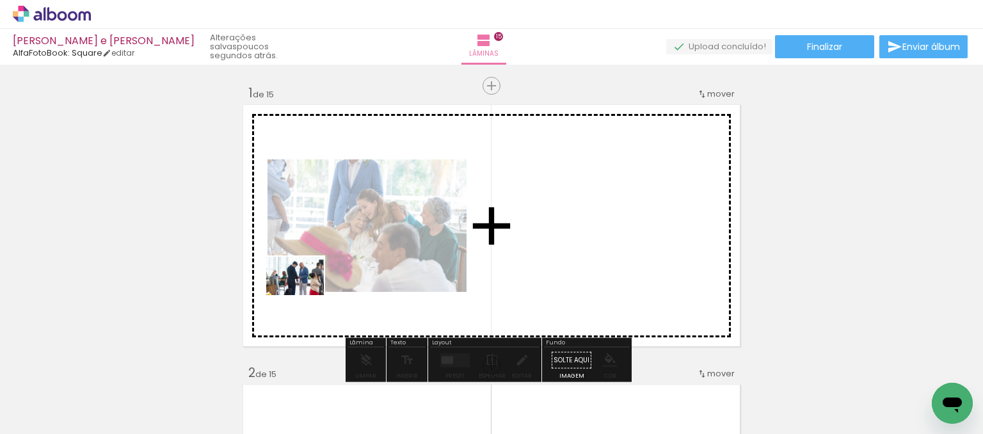
drag, startPoint x: 202, startPoint y: 402, endPoint x: 306, endPoint y: 307, distance: 141.8
click at [310, 295] on quentale-workspace at bounding box center [491, 217] width 983 height 434
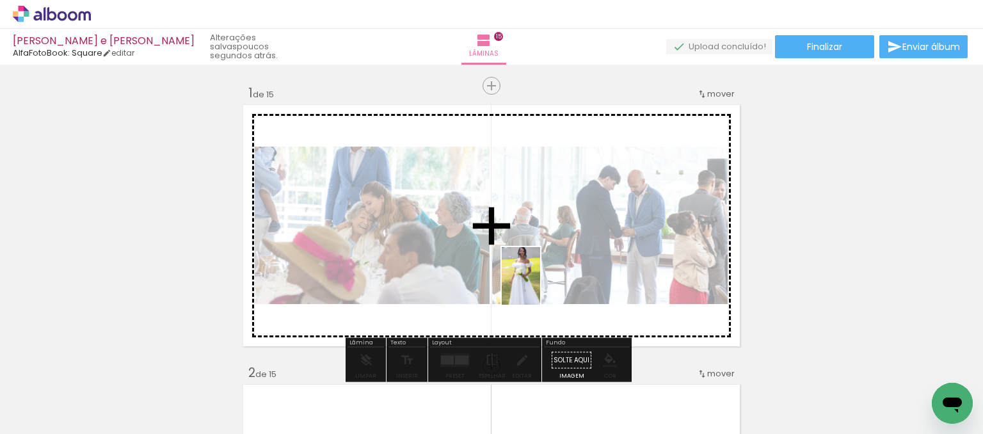
drag, startPoint x: 281, startPoint y: 404, endPoint x: 532, endPoint y: 292, distance: 274.6
click at [541, 285] on quentale-workspace at bounding box center [491, 217] width 983 height 434
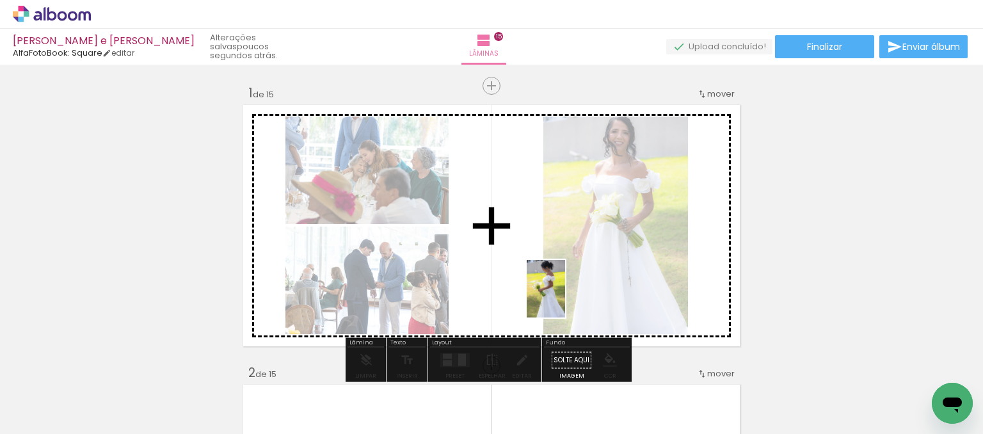
drag, startPoint x: 358, startPoint y: 403, endPoint x: 565, endPoint y: 298, distance: 231.7
click at [565, 298] on quentale-workspace at bounding box center [491, 217] width 983 height 434
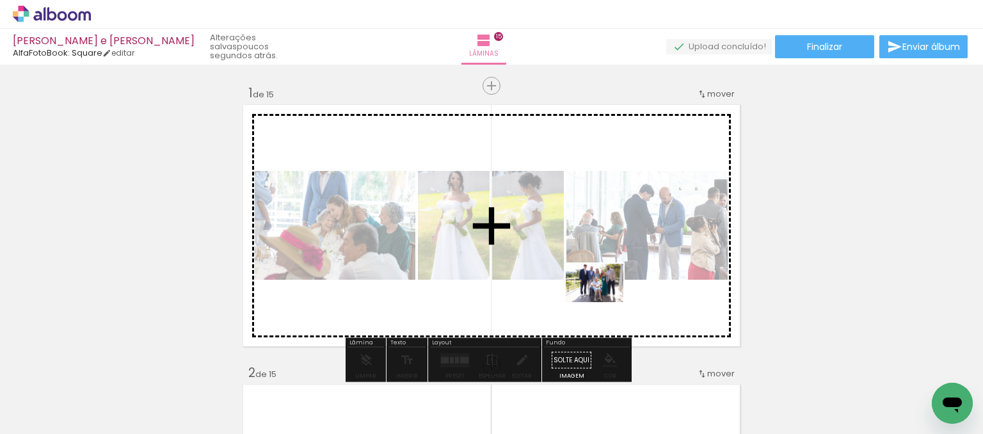
drag, startPoint x: 434, startPoint y: 406, endPoint x: 606, endPoint y: 298, distance: 203.8
click at [606, 298] on quentale-workspace at bounding box center [491, 217] width 983 height 434
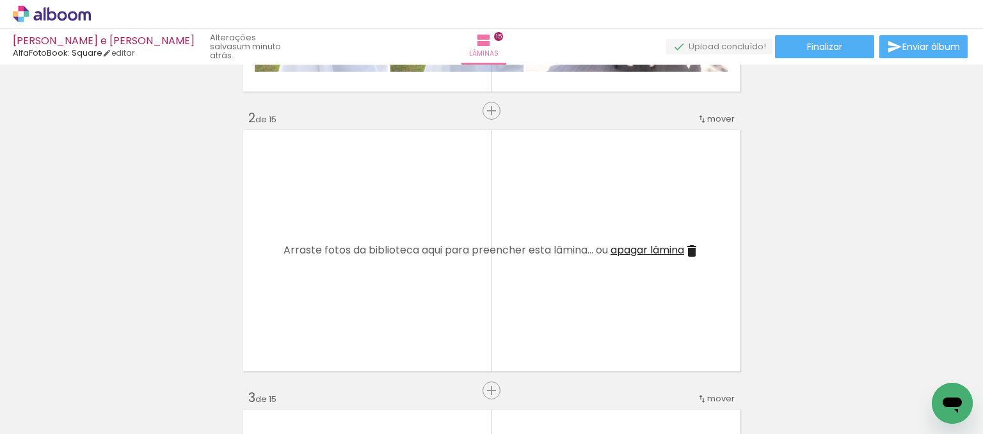
scroll to position [256, 0]
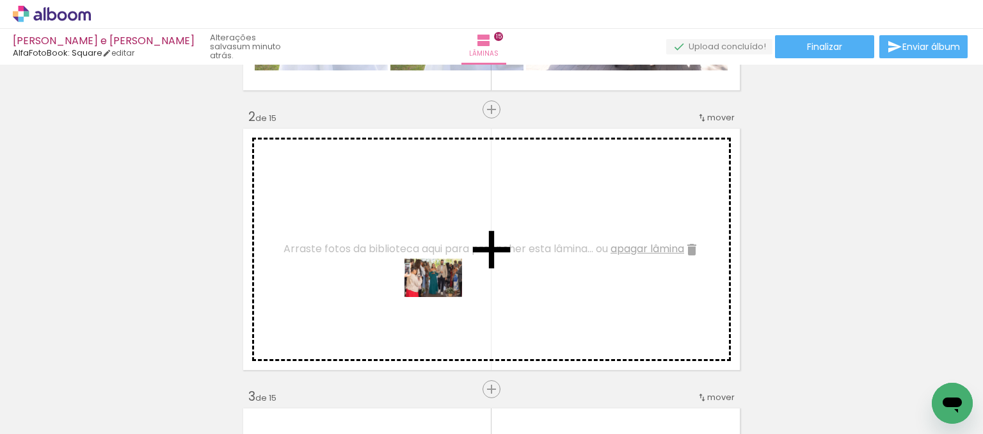
drag, startPoint x: 475, startPoint y: 391, endPoint x: 442, endPoint y: 296, distance: 101.0
click at [442, 296] on quentale-workspace at bounding box center [491, 217] width 983 height 434
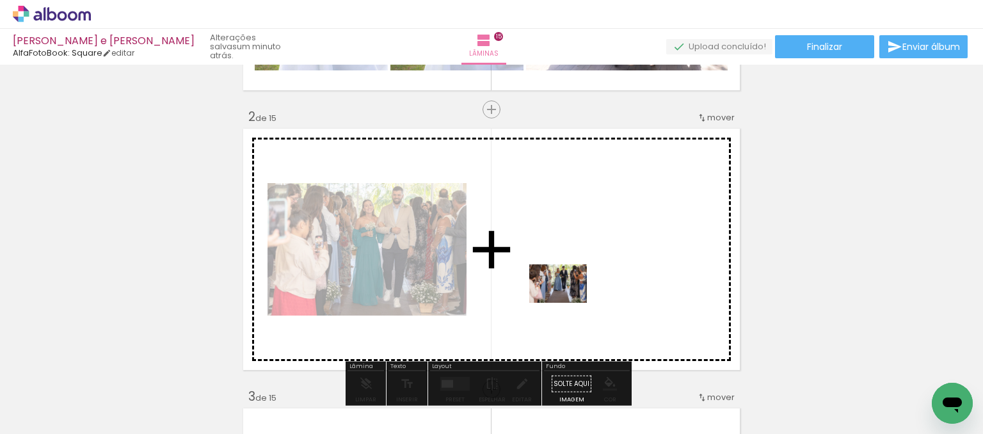
drag, startPoint x: 556, startPoint y: 396, endPoint x: 571, endPoint y: 290, distance: 107.2
click at [571, 290] on quentale-workspace at bounding box center [491, 217] width 983 height 434
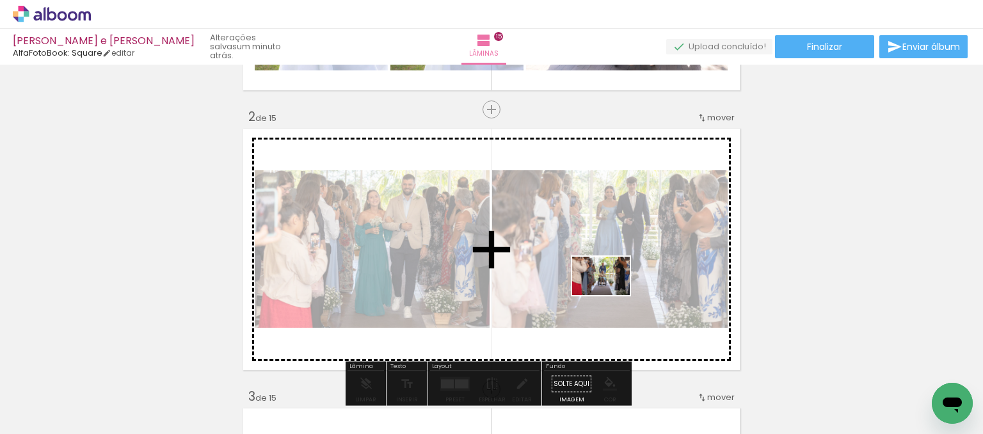
drag, startPoint x: 628, startPoint y: 395, endPoint x: 610, endPoint y: 295, distance: 101.4
click at [610, 295] on quentale-workspace at bounding box center [491, 217] width 983 height 434
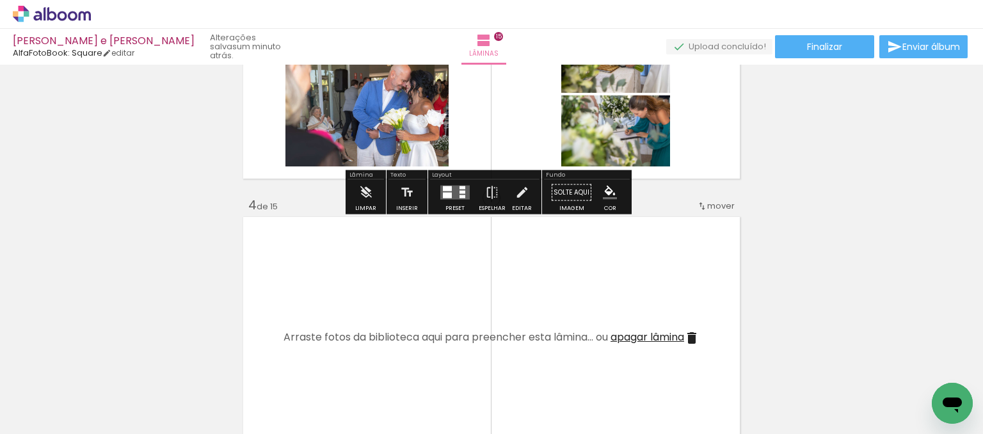
scroll to position [768, 0]
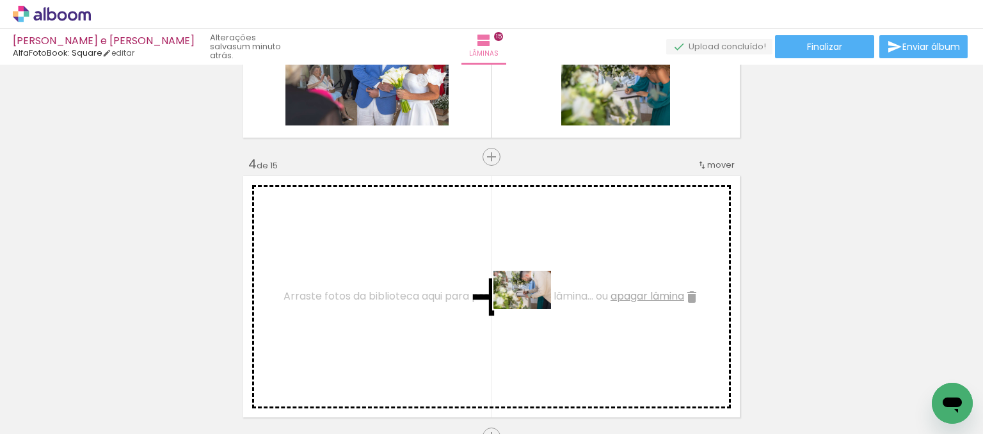
drag, startPoint x: 566, startPoint y: 392, endPoint x: 545, endPoint y: 362, distance: 36.4
click at [530, 308] on quentale-workspace at bounding box center [491, 217] width 983 height 434
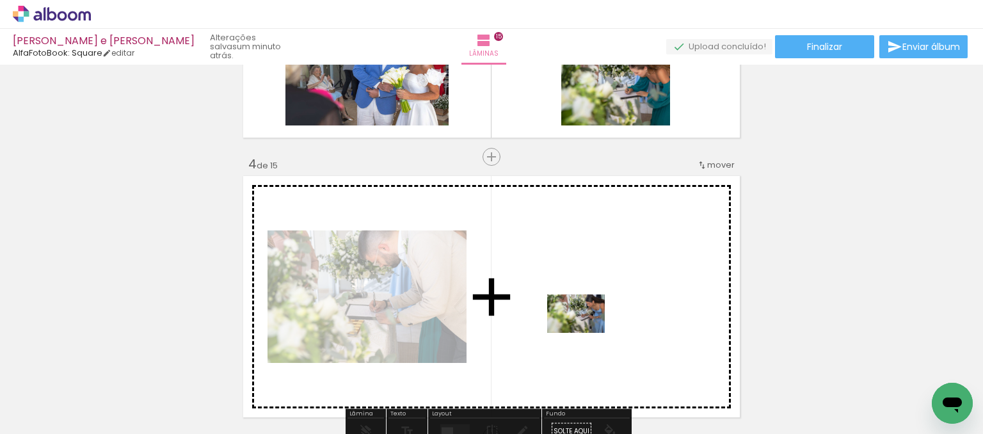
drag, startPoint x: 621, startPoint y: 397, endPoint x: 601, endPoint y: 363, distance: 39.3
click at [584, 331] on quentale-workspace at bounding box center [491, 217] width 983 height 434
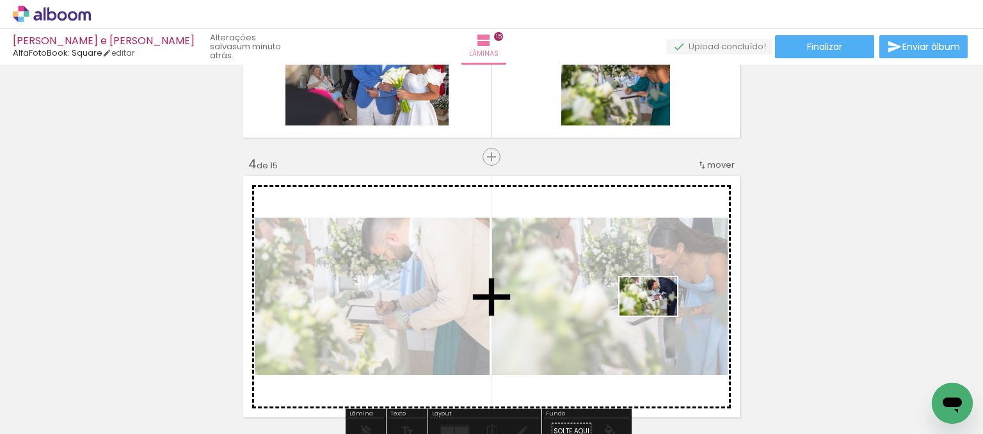
drag, startPoint x: 696, startPoint y: 390, endPoint x: 644, endPoint y: 305, distance: 99.4
click at [649, 307] on quentale-workspace at bounding box center [491, 217] width 983 height 434
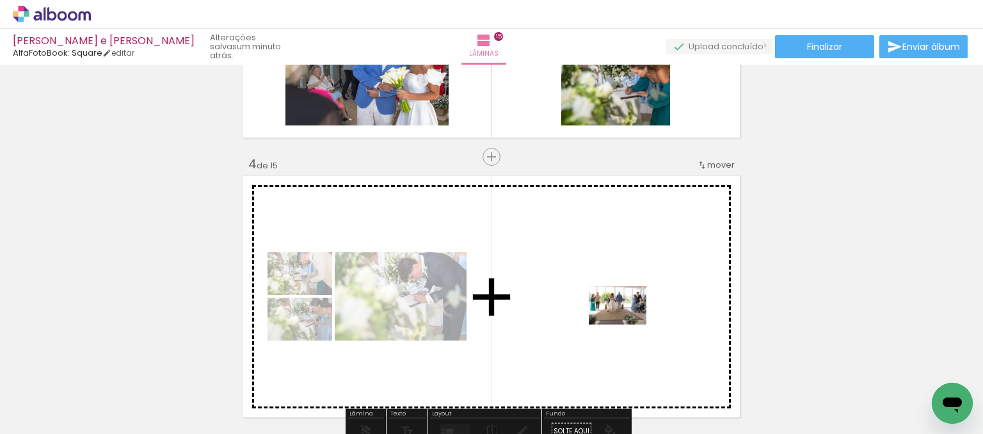
drag, startPoint x: 755, startPoint y: 399, endPoint x: 624, endPoint y: 323, distance: 151.1
click at [626, 324] on quentale-workspace at bounding box center [491, 217] width 983 height 434
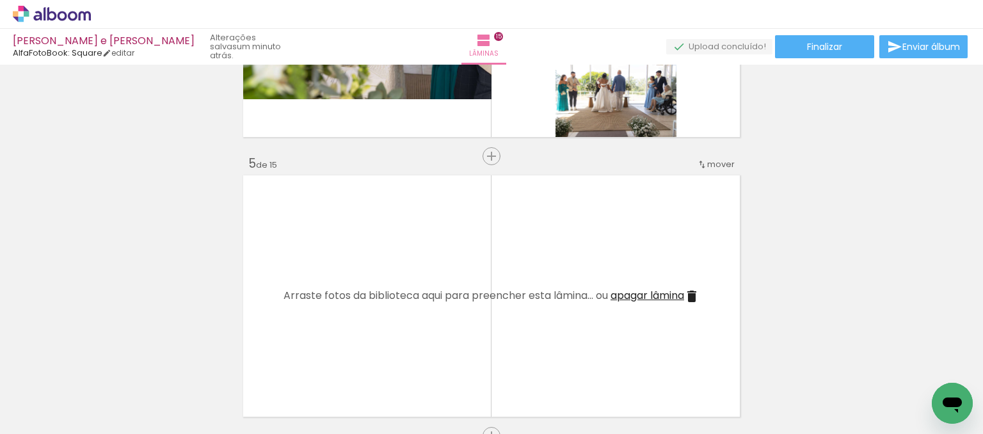
scroll to position [1088, 0]
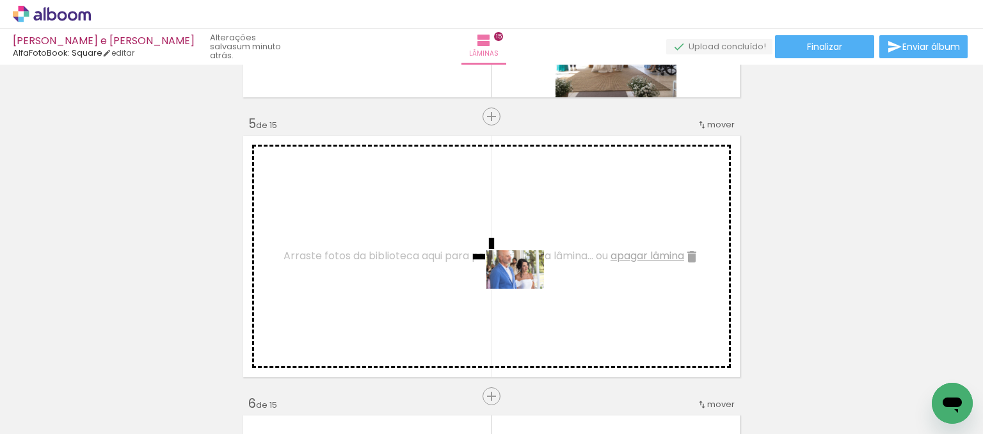
drag, startPoint x: 836, startPoint y: 384, endPoint x: 576, endPoint y: 304, distance: 272.4
click at [475, 271] on quentale-workspace at bounding box center [491, 217] width 983 height 434
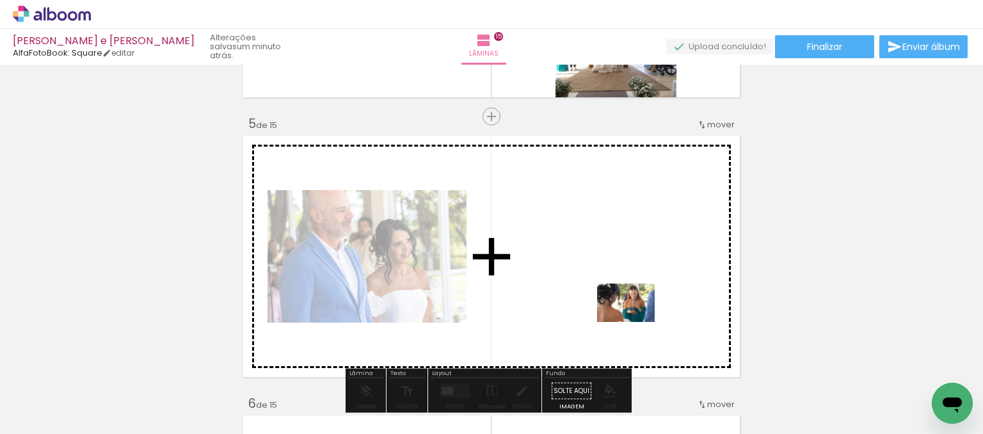
drag, startPoint x: 903, startPoint y: 399, endPoint x: 621, endPoint y: 310, distance: 295.0
click at [621, 310] on quentale-workspace at bounding box center [491, 217] width 983 height 434
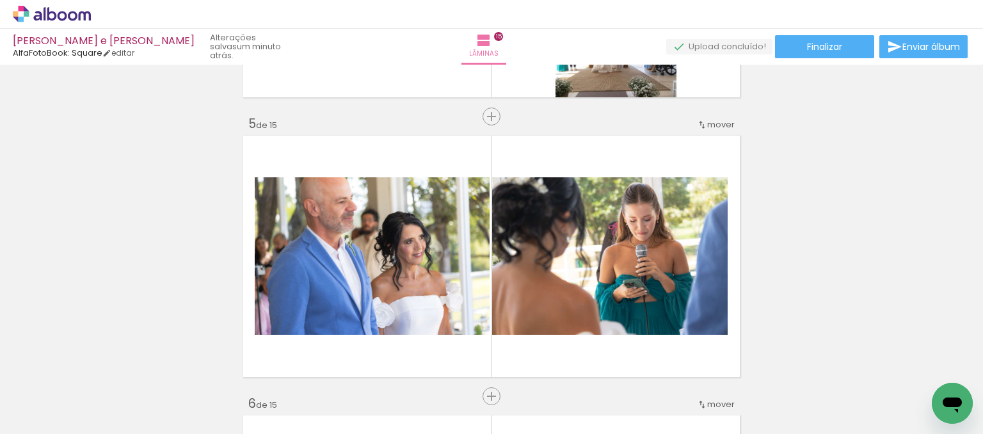
scroll to position [0, 1127]
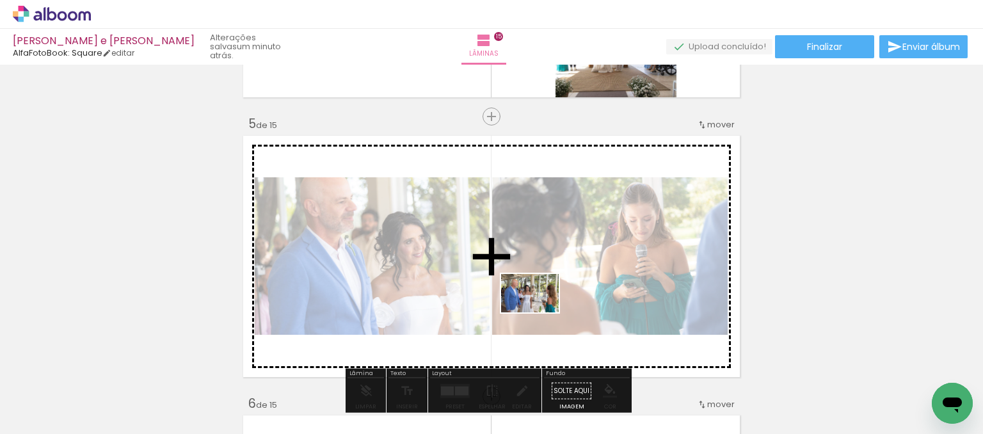
drag, startPoint x: 501, startPoint y: 394, endPoint x: 548, endPoint y: 319, distance: 88.6
click at [541, 307] on quentale-workspace at bounding box center [491, 217] width 983 height 434
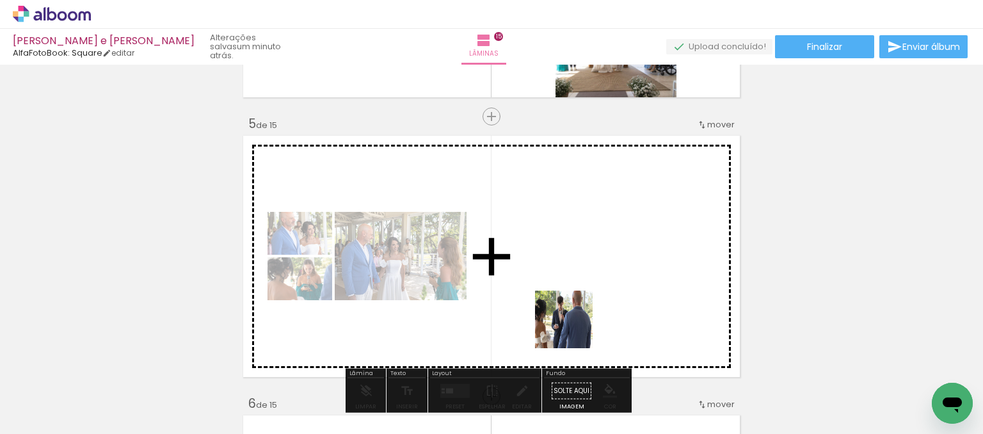
drag, startPoint x: 580, startPoint y: 397, endPoint x: 613, endPoint y: 363, distance: 46.6
click at [568, 305] on quentale-workspace at bounding box center [491, 217] width 983 height 434
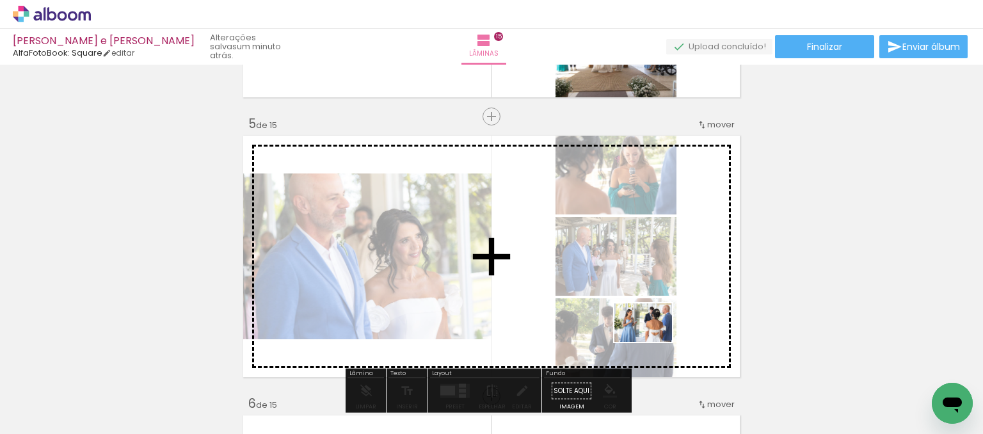
drag, startPoint x: 660, startPoint y: 413, endPoint x: 646, endPoint y: 328, distance: 85.6
click at [647, 329] on quentale-workspace at bounding box center [491, 217] width 983 height 434
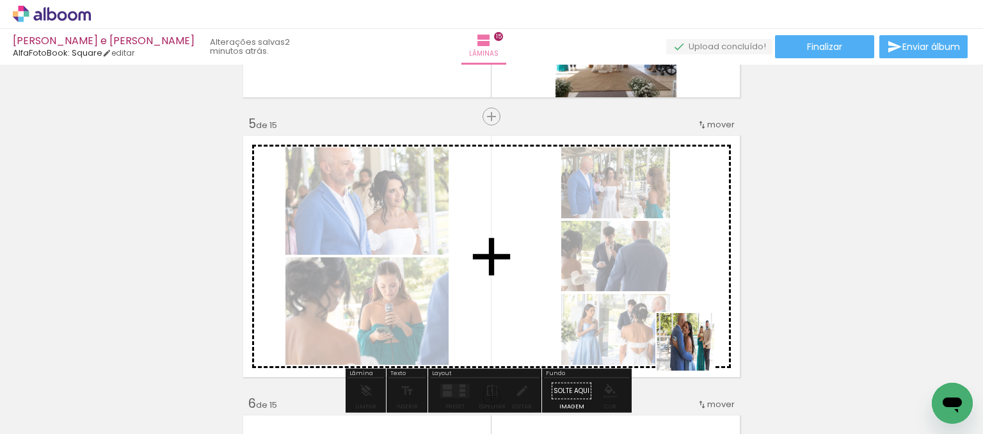
drag, startPoint x: 721, startPoint y: 397, endPoint x: 665, endPoint y: 346, distance: 75.7
click at [672, 328] on quentale-workspace at bounding box center [491, 217] width 983 height 434
